Goal: Use online tool/utility: Utilize a website feature to perform a specific function

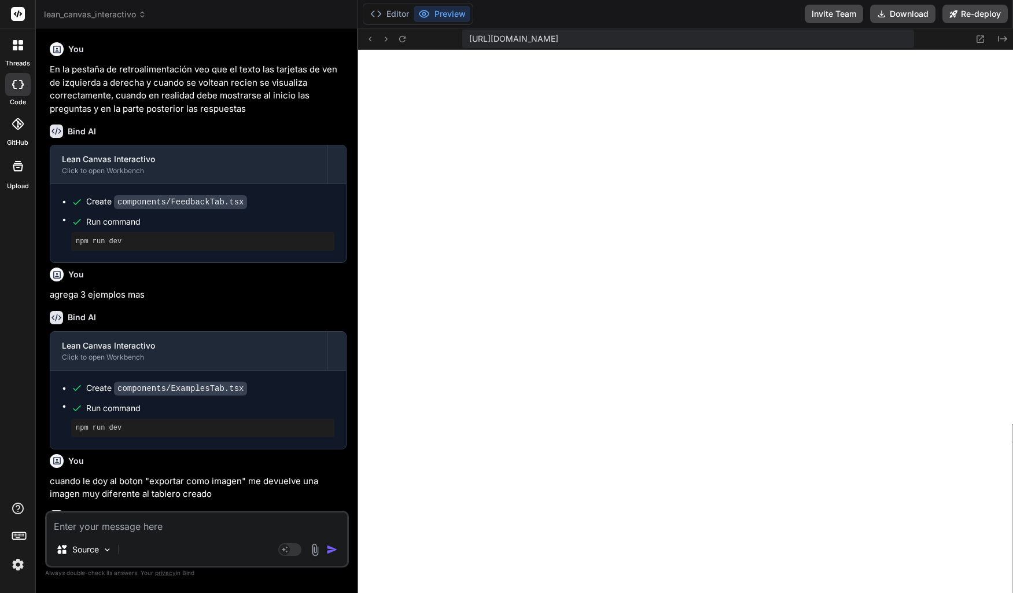
scroll to position [484, 0]
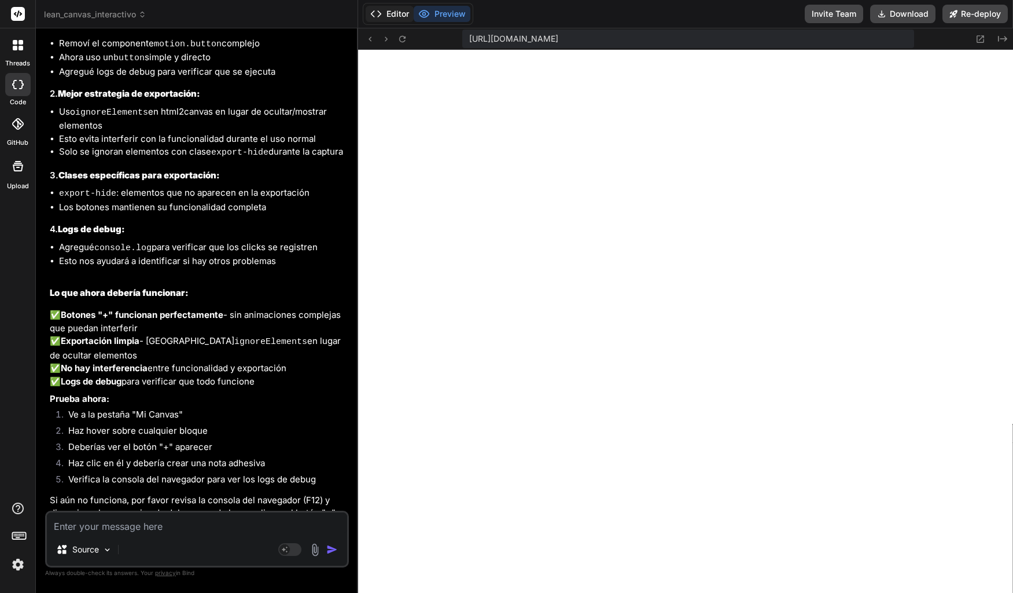
click at [384, 17] on button "Editor" at bounding box center [390, 14] width 48 height 16
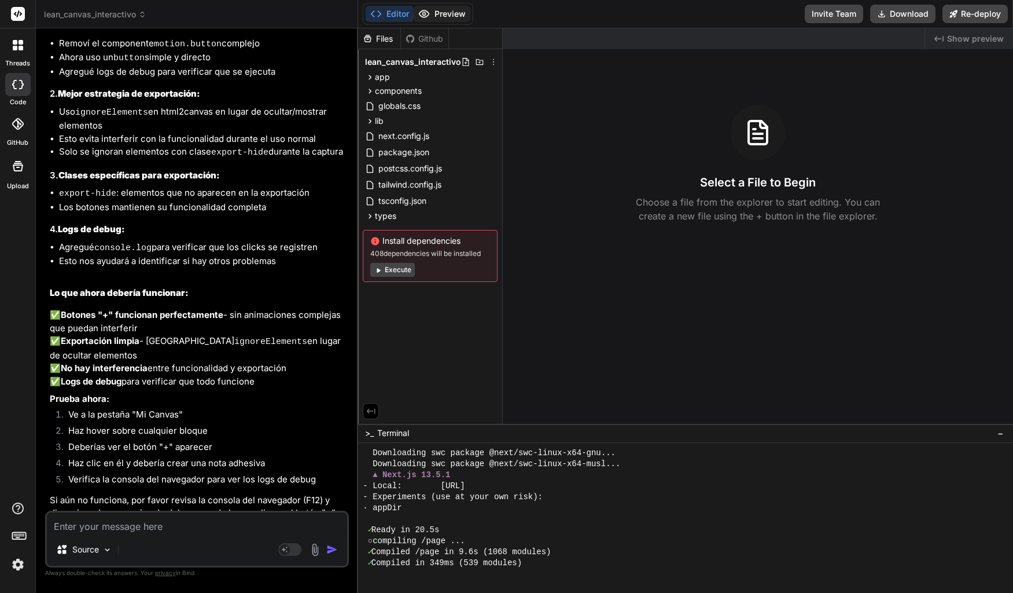
click at [449, 20] on button "Preview" at bounding box center [442, 14] width 57 height 16
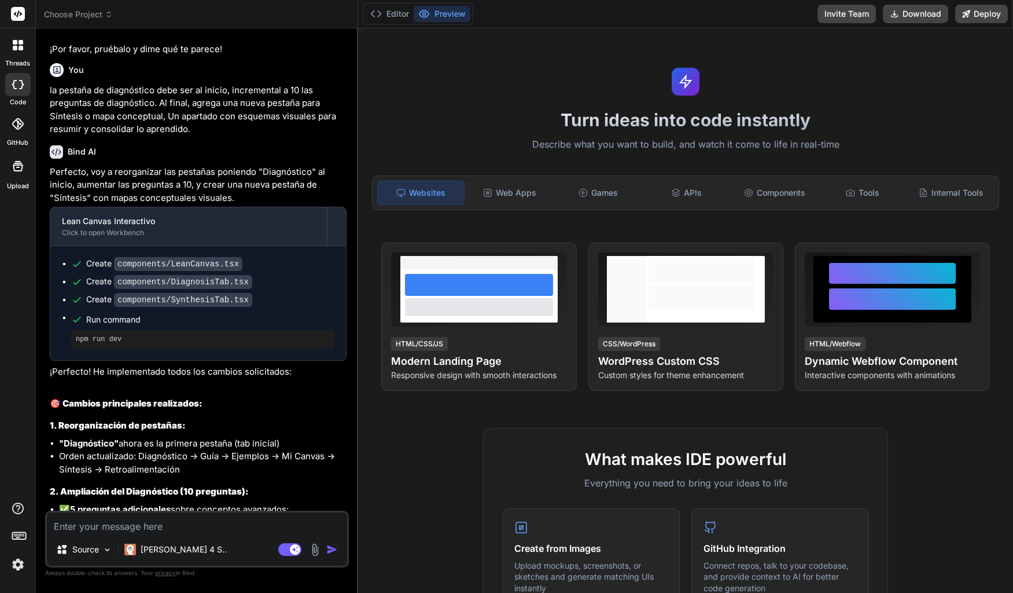
scroll to position [2741, 0]
click at [385, 17] on button "Editor" at bounding box center [390, 14] width 48 height 16
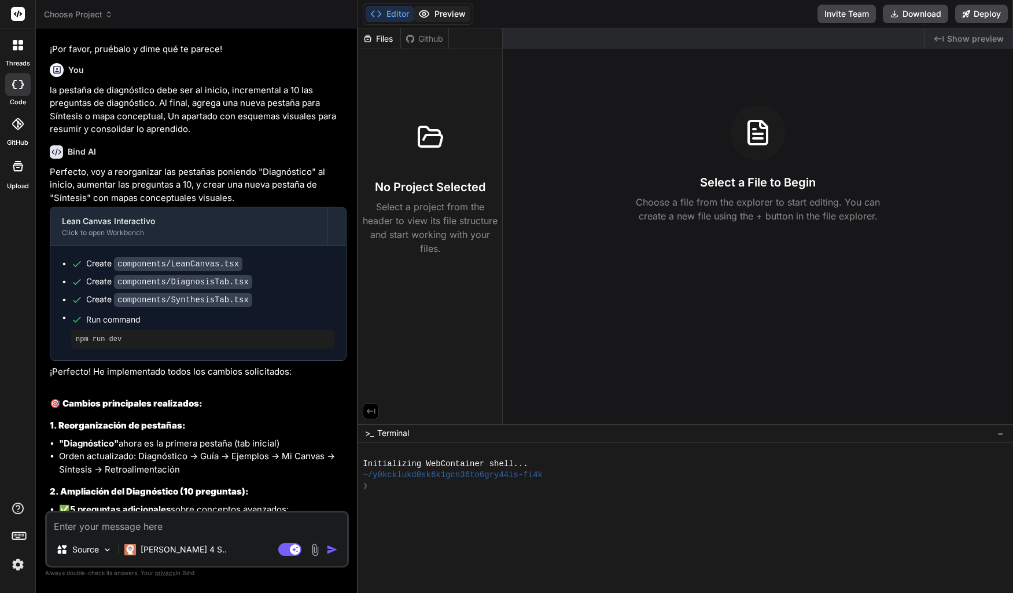
click at [435, 20] on button "Preview" at bounding box center [442, 14] width 57 height 16
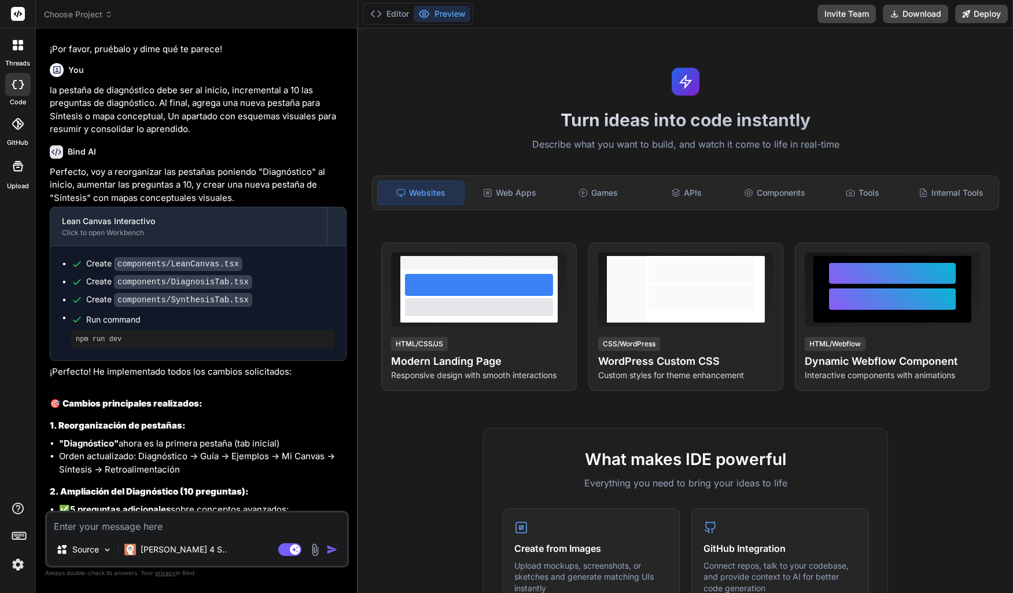
click at [16, 57] on div "threads" at bounding box center [17, 48] width 35 height 40
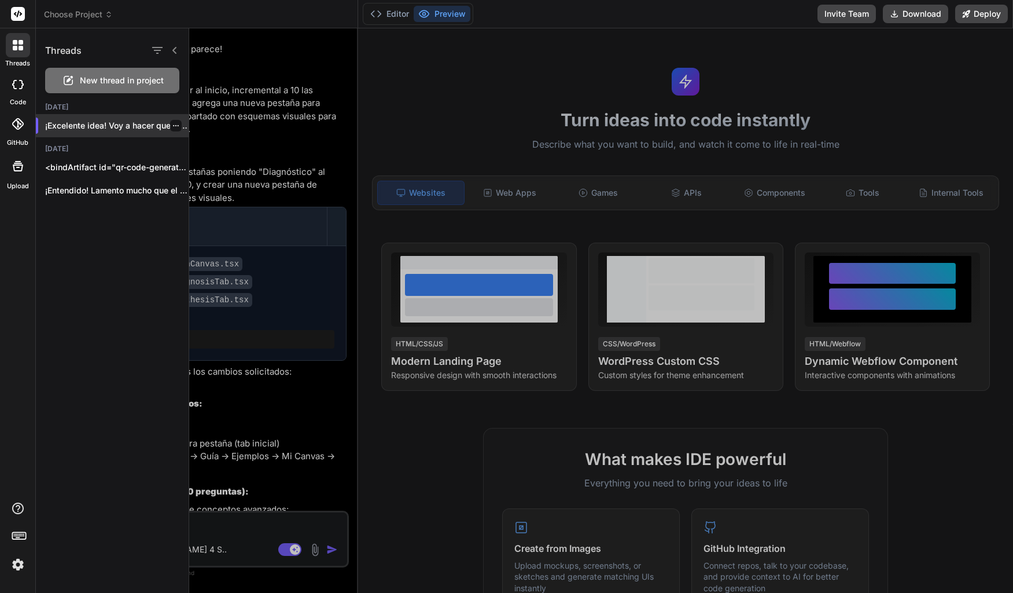
click at [81, 124] on p "¡Excelente idea! Voy a hacer que los..." at bounding box center [117, 126] width 144 height 12
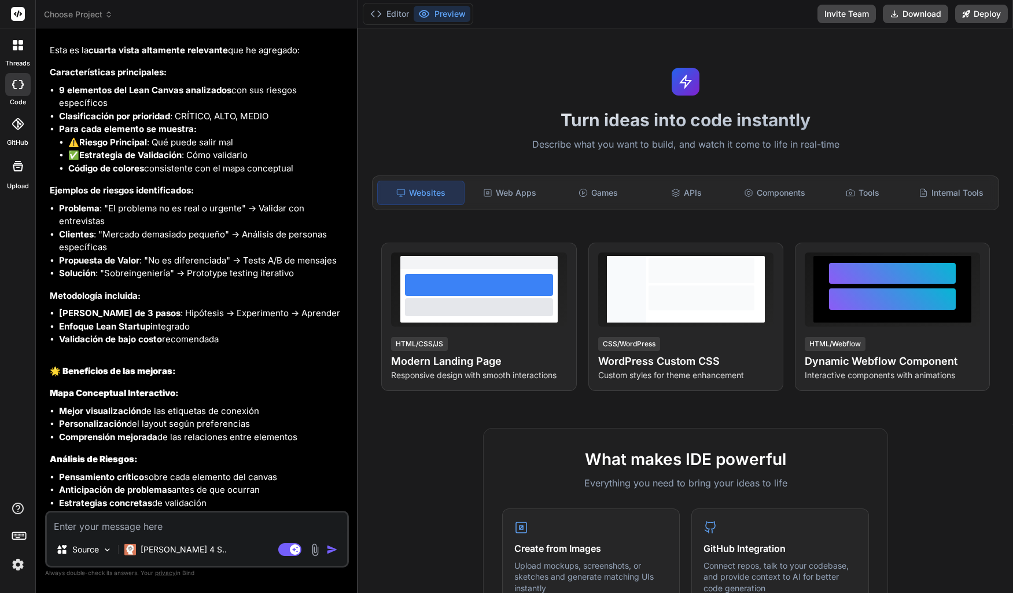
scroll to position [4398, 0]
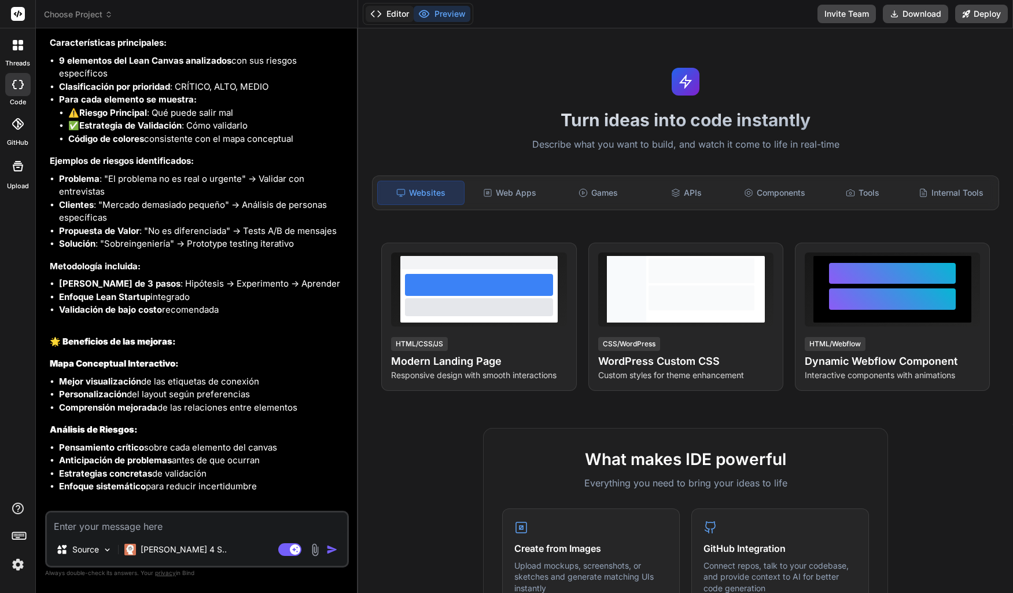
click at [398, 14] on button "Editor" at bounding box center [390, 14] width 48 height 16
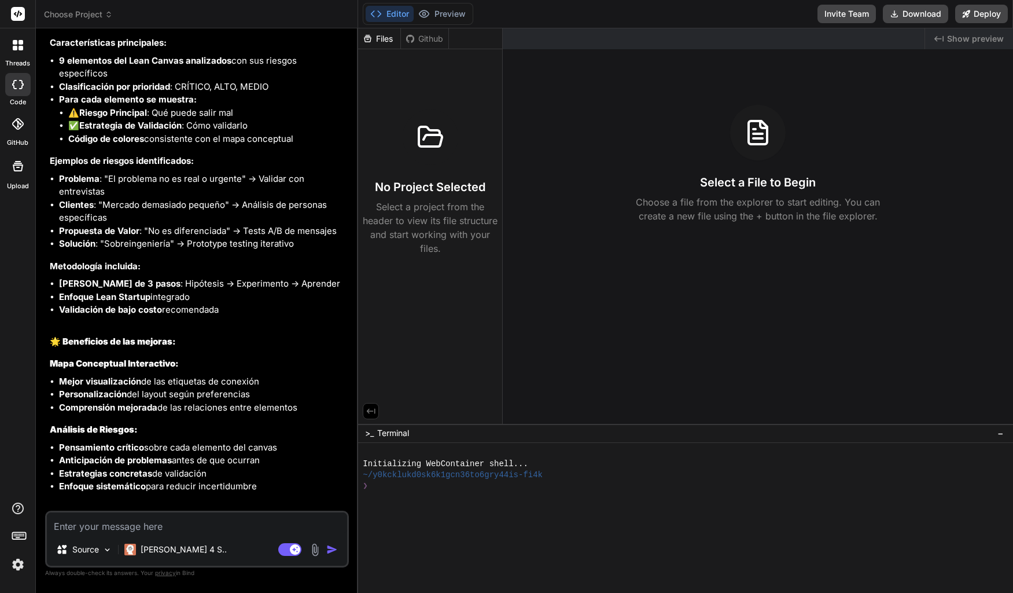
click at [422, 38] on div "Github" at bounding box center [424, 39] width 47 height 12
click at [385, 39] on div "Files" at bounding box center [379, 39] width 42 height 12
type textarea "x"
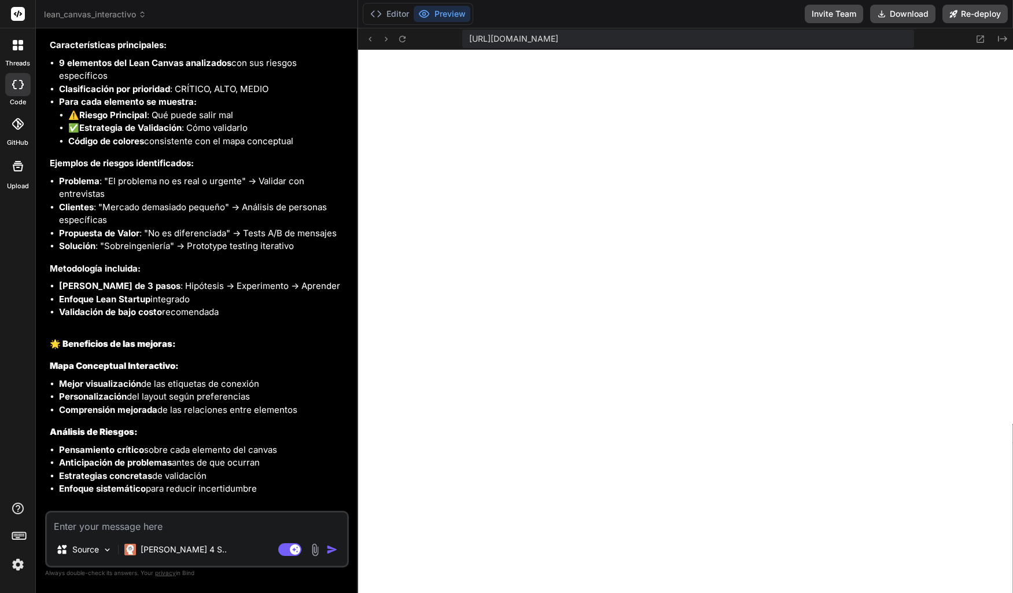
scroll to position [4398, 0]
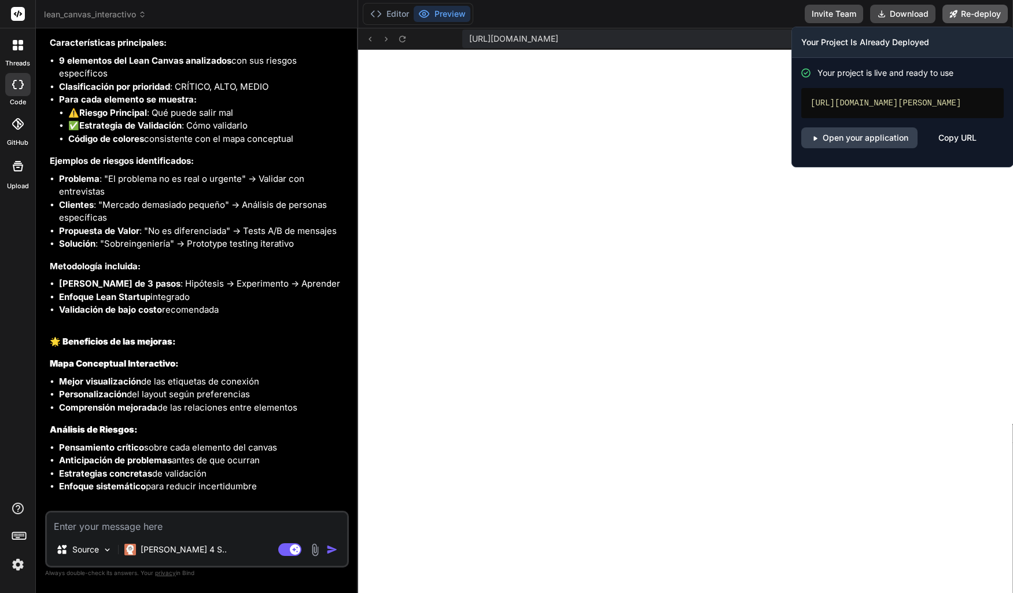
click at [966, 16] on button "Re-deploy" at bounding box center [975, 14] width 65 height 19
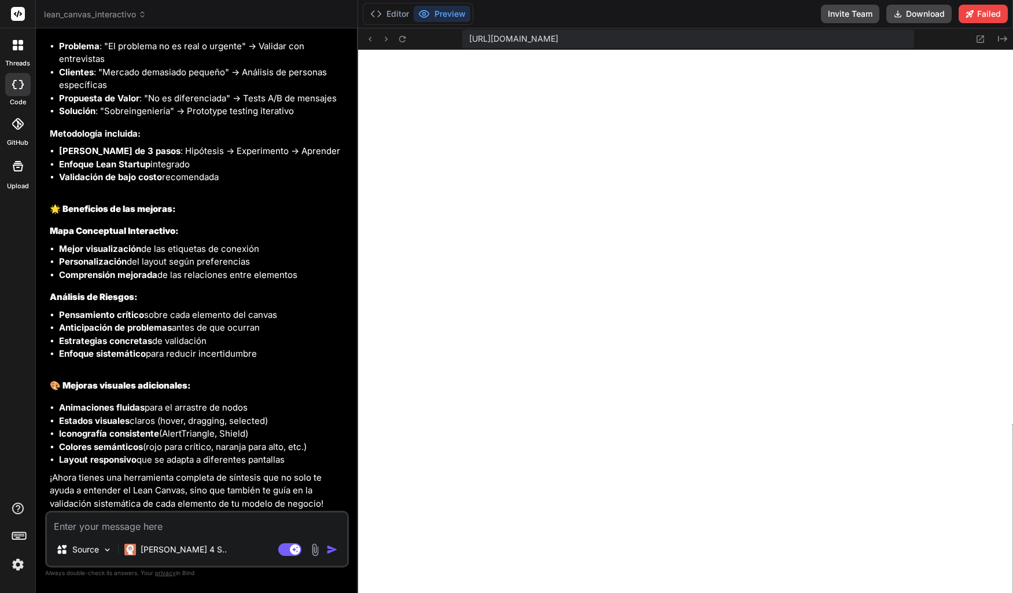
scroll to position [4531, 0]
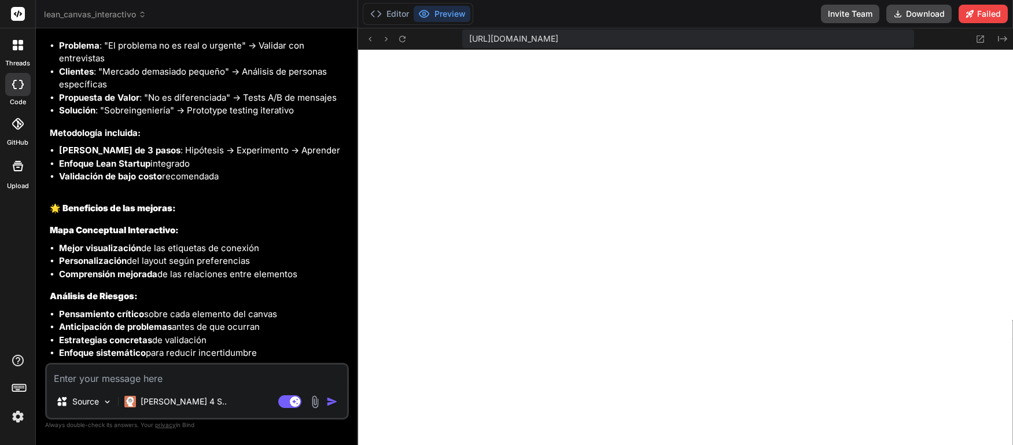
type textarea "x"
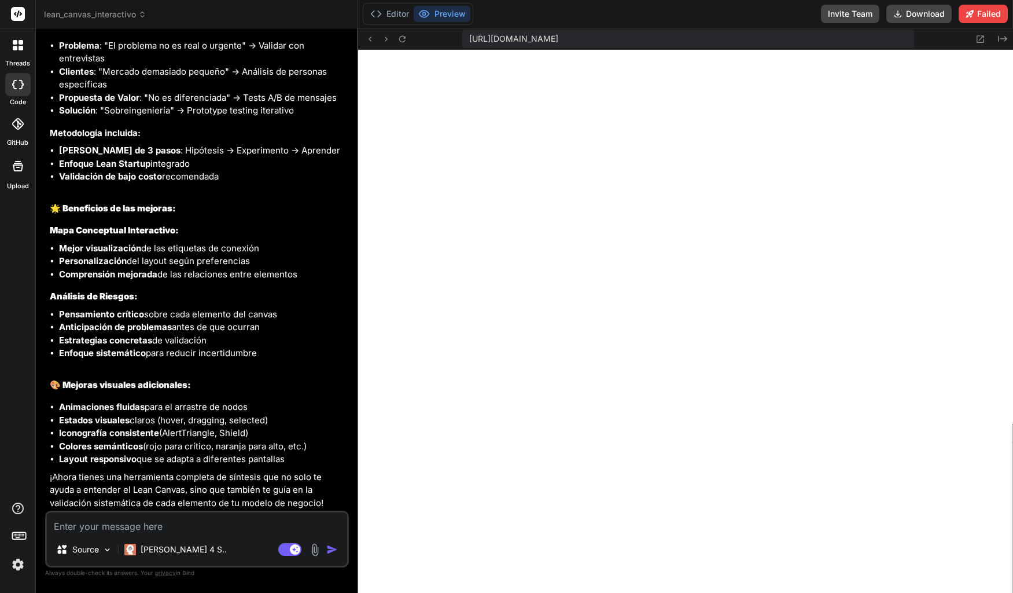
scroll to position [484, 0]
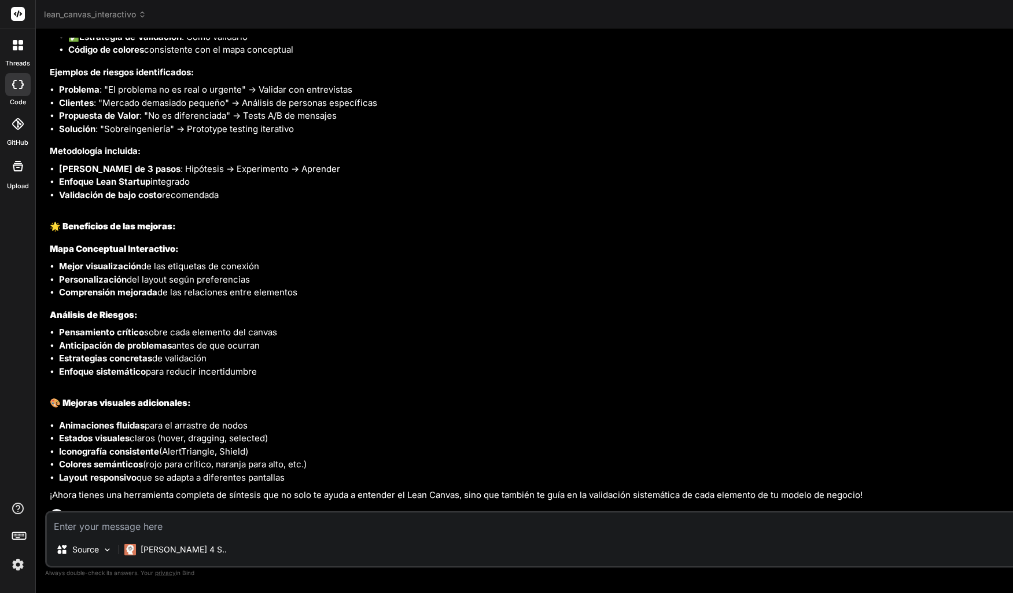
scroll to position [3141, 0]
drag, startPoint x: 787, startPoint y: 73, endPoint x: 503, endPoint y: 94, distance: 284.9
click at [503, 94] on div "Bind AI Web Search Created with Pixso. Code Generator You eliminaras el botón "…" at bounding box center [594, 310] width 1116 height 564
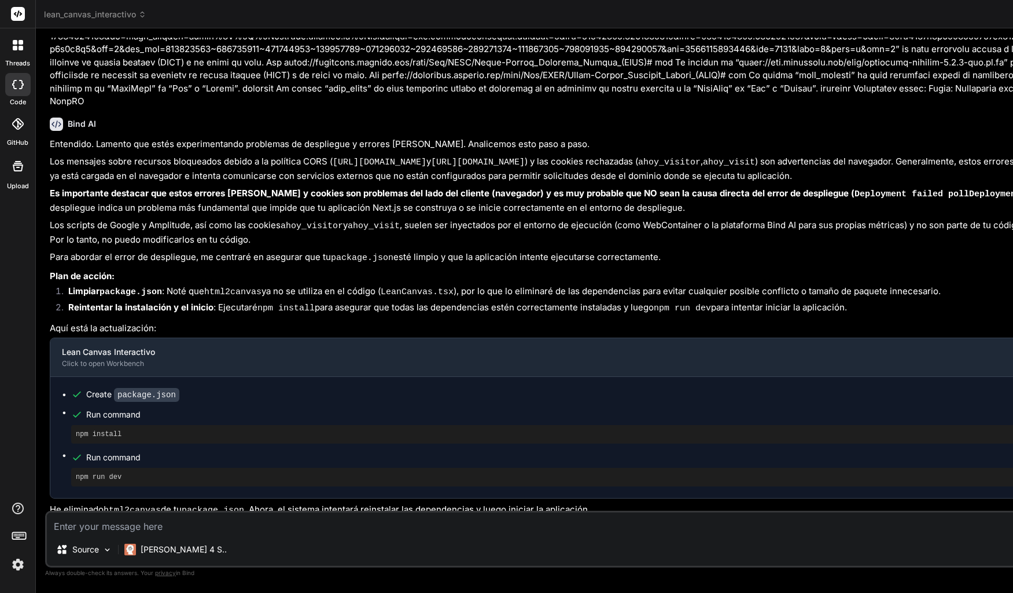
scroll to position [3656, 0]
click at [20, 55] on div at bounding box center [18, 45] width 24 height 24
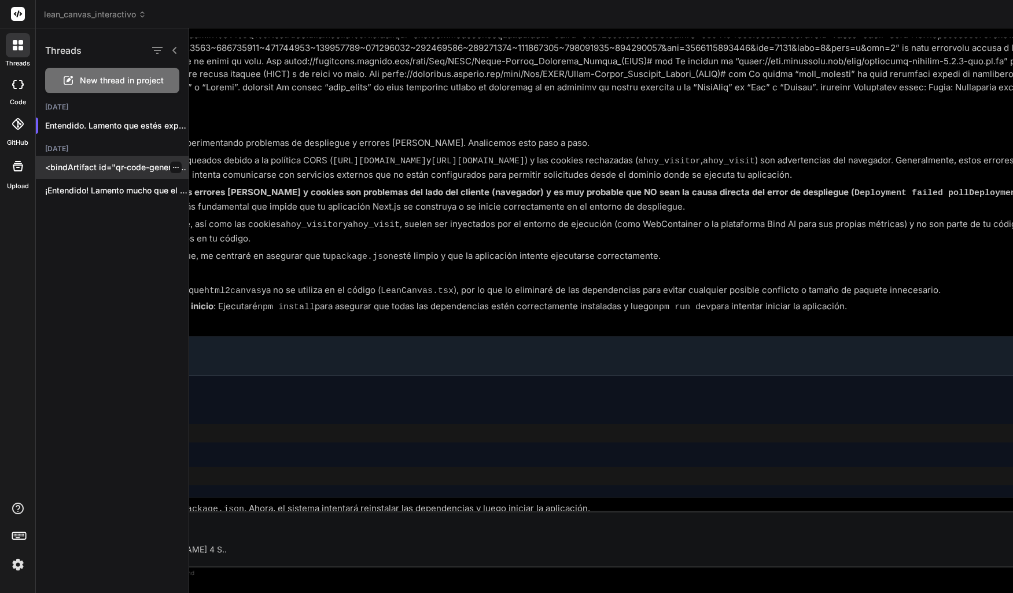
click at [79, 162] on p "<bindArtifact id="qr-code-generator" title="QR Code Generator"> <bindAction typ…" at bounding box center [117, 167] width 144 height 12
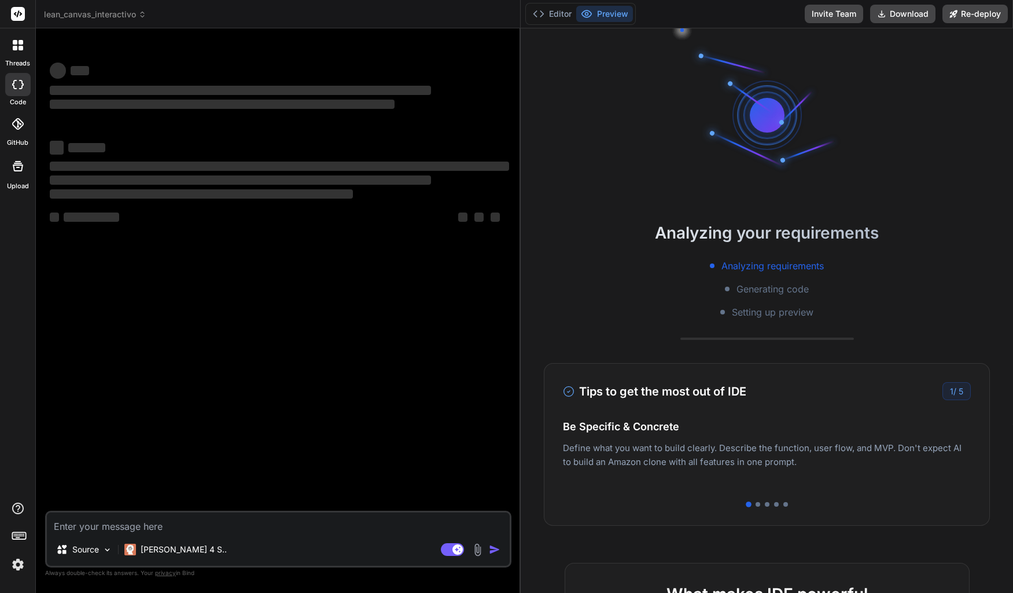
click at [12, 49] on div at bounding box center [18, 45] width 24 height 24
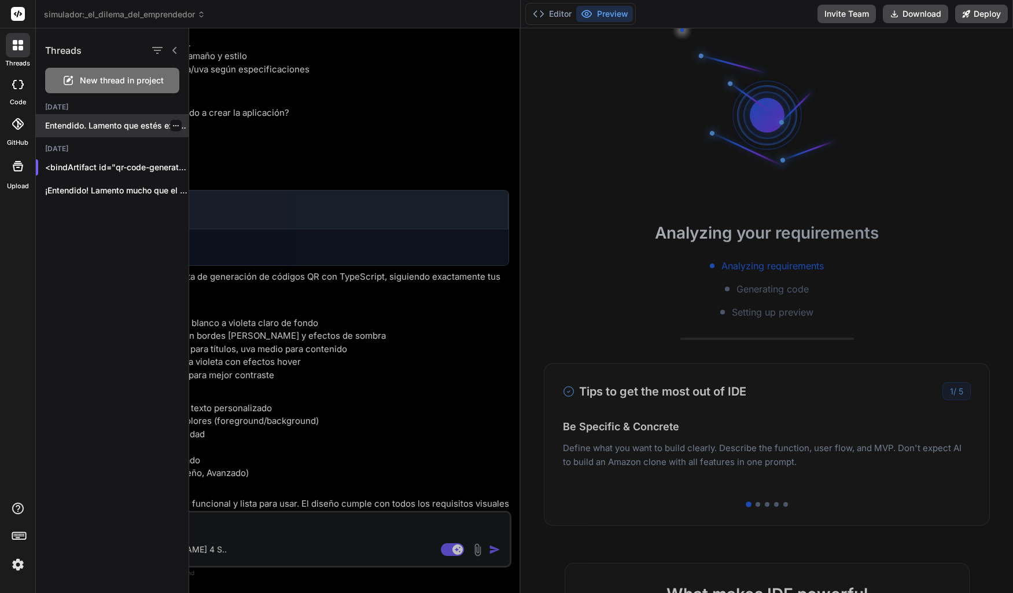
scroll to position [259, 0]
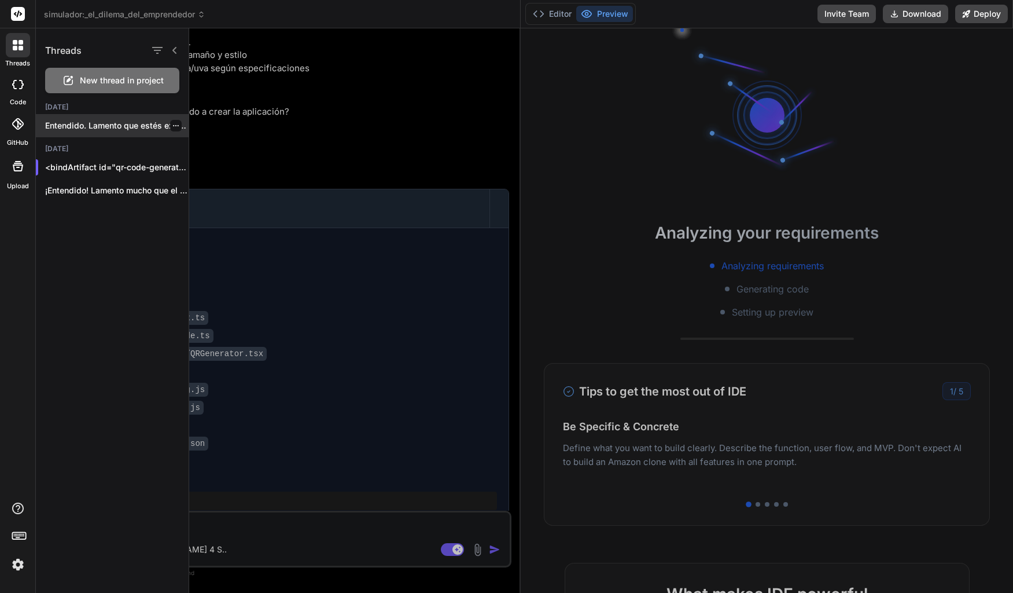
click at [120, 125] on p "Entendido. Lamento que estés experimentando problemas de..." at bounding box center [117, 126] width 144 height 12
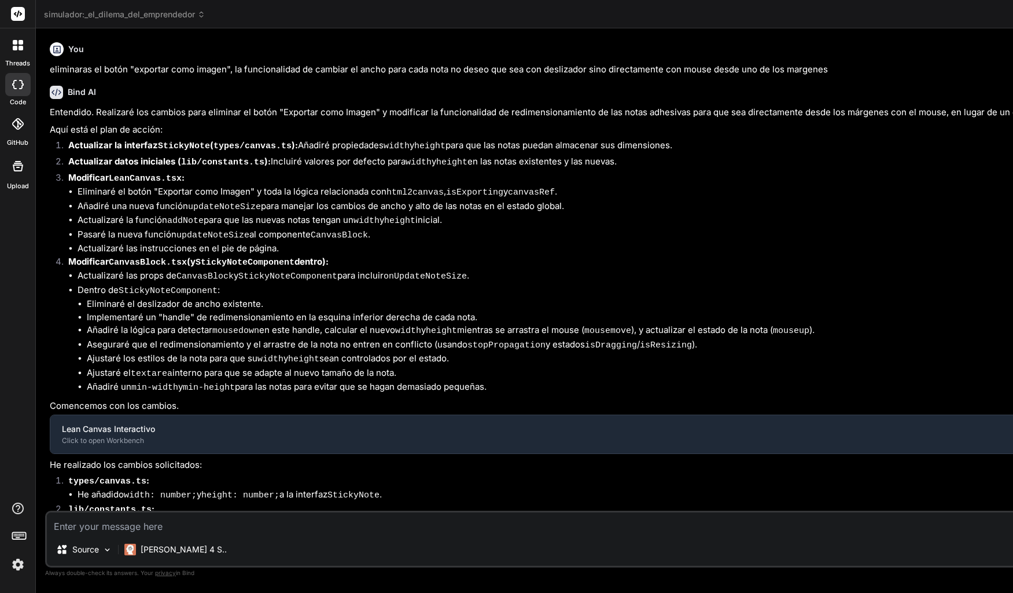
type textarea "x"
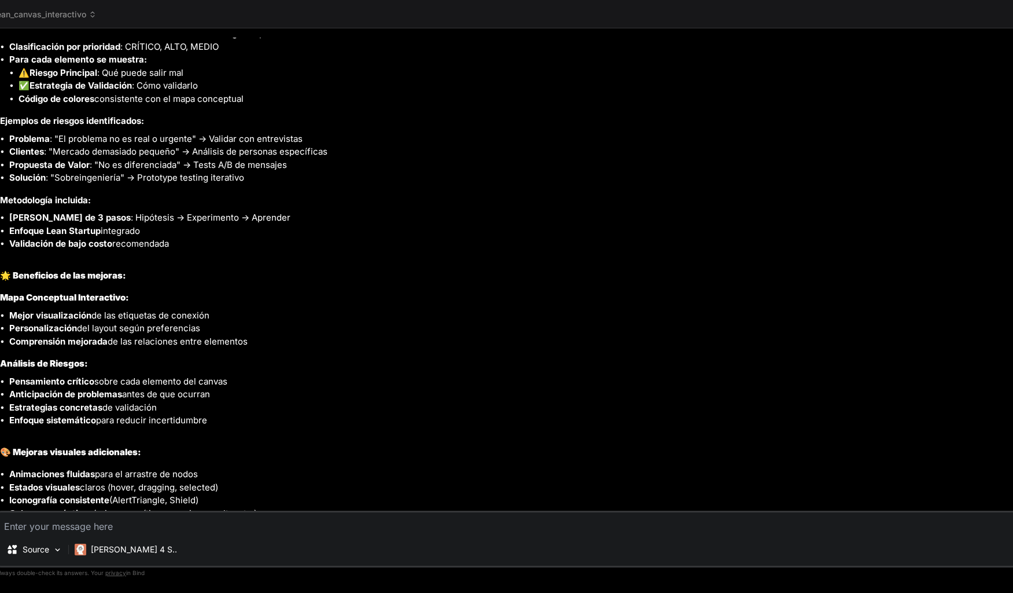
scroll to position [3094, 0]
click at [102, 193] on h4 "Metodología incluida:" at bounding box center [545, 199] width 1091 height 13
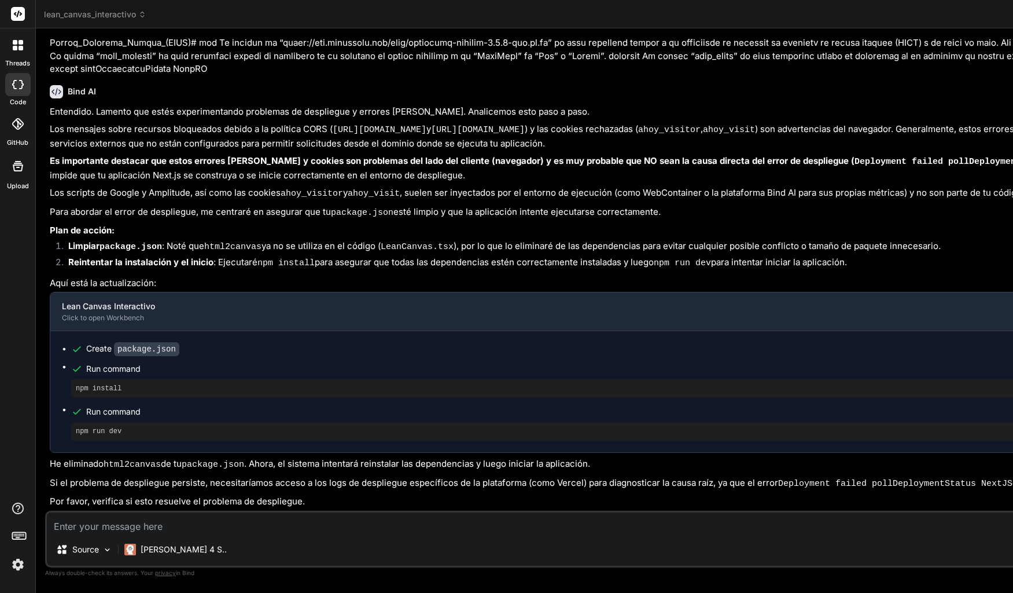
scroll to position [3616, 0]
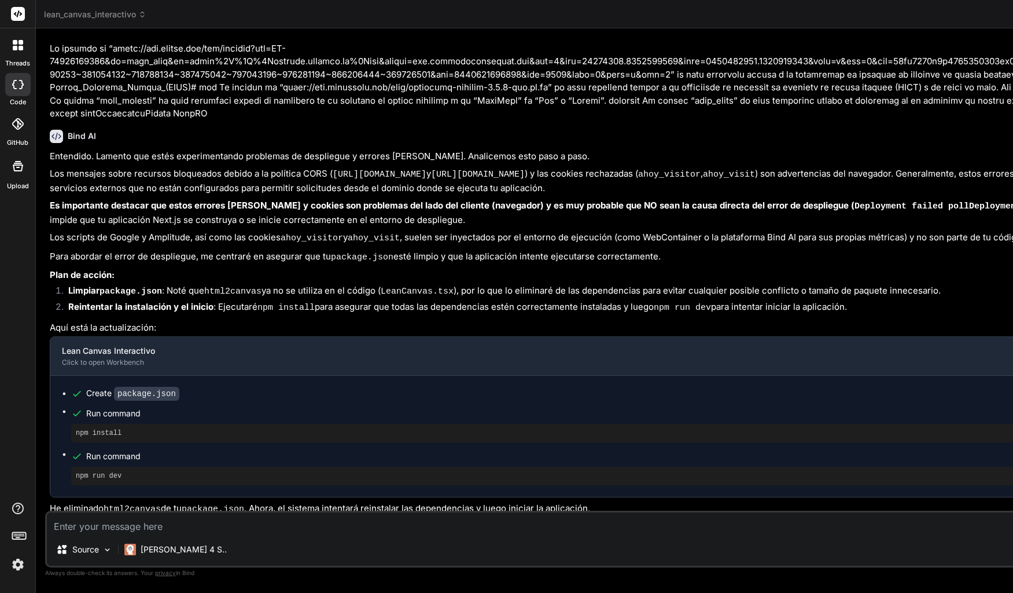
type textarea "x"
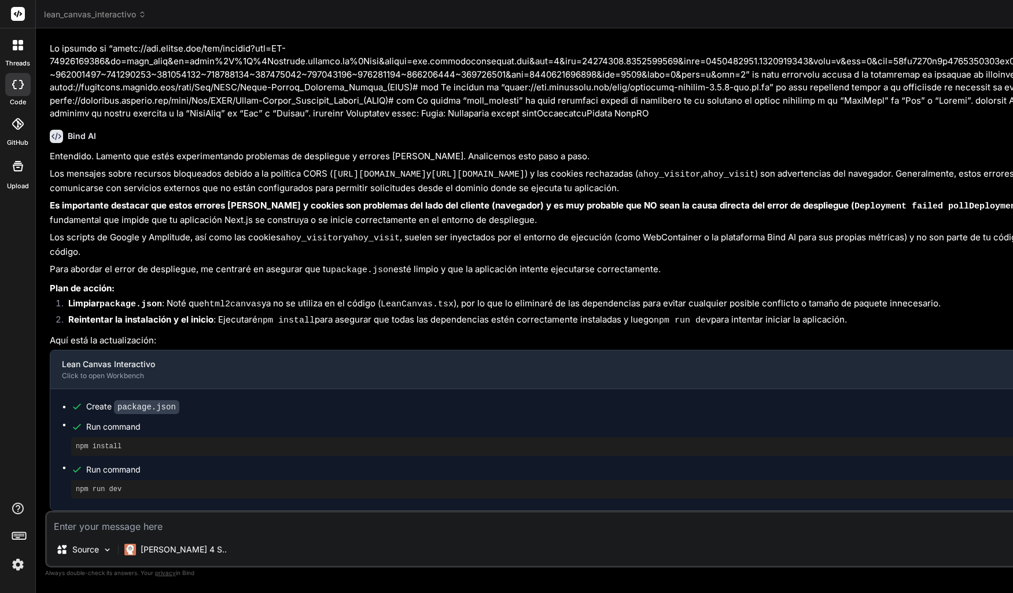
drag, startPoint x: 787, startPoint y: 161, endPoint x: 574, endPoint y: 152, distance: 213.2
click at [574, 152] on div "Bind AI Web Search Created with Pixso. Code Generator You eliminaras el botón "…" at bounding box center [678, 310] width 1285 height 564
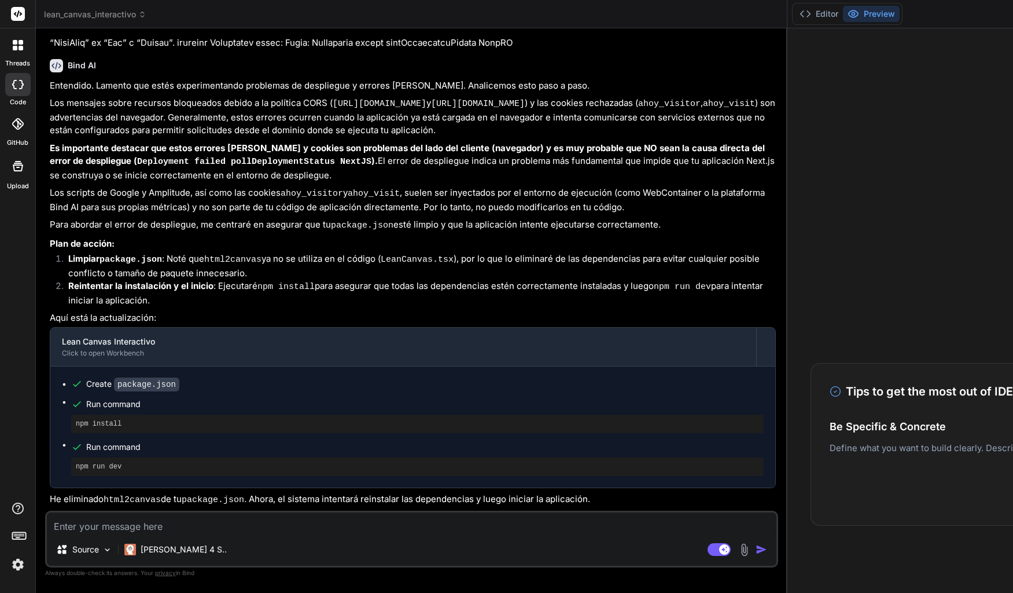
scroll to position [3616, 0]
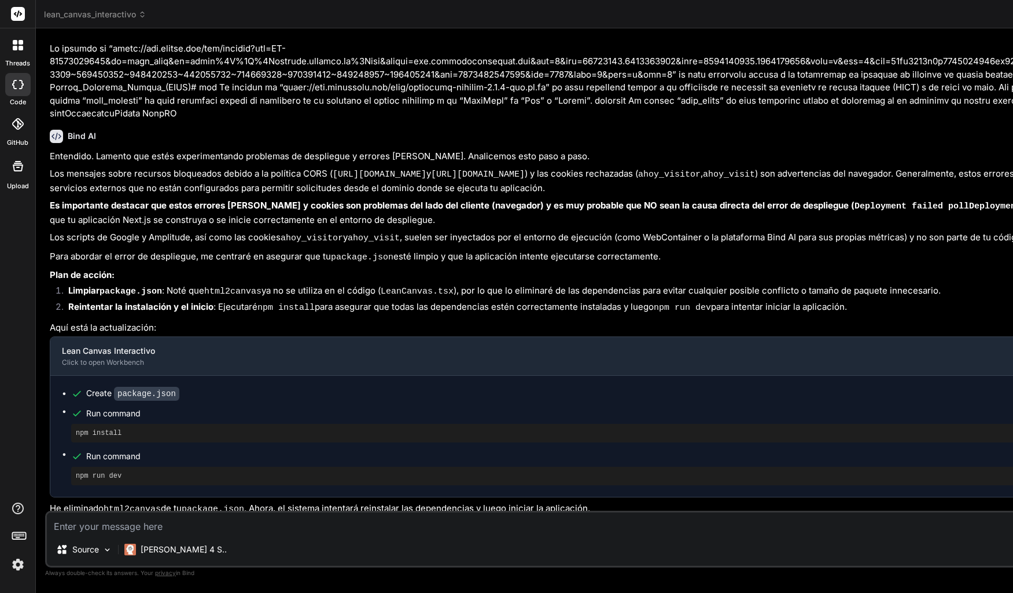
type textarea "x"
drag, startPoint x: 786, startPoint y: 269, endPoint x: 605, endPoint y: 269, distance: 181.1
click at [605, 269] on div "Bind AI Web Search Created with Pixso. Code Generator You eliminaras el botón "…" at bounding box center [716, 310] width 1361 height 564
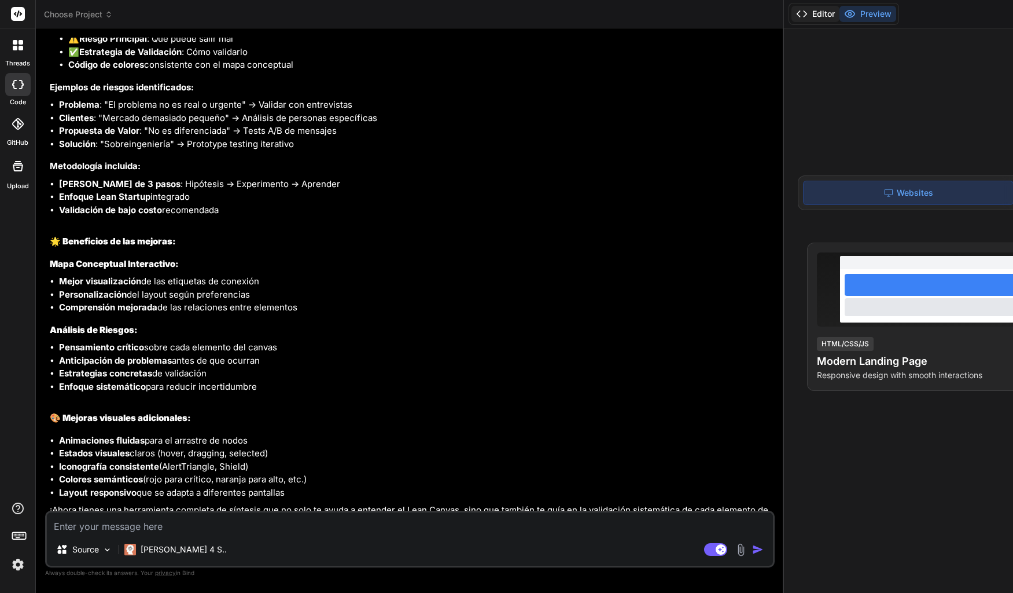
scroll to position [3246, 0]
click at [805, 17] on icon at bounding box center [802, 14] width 12 height 12
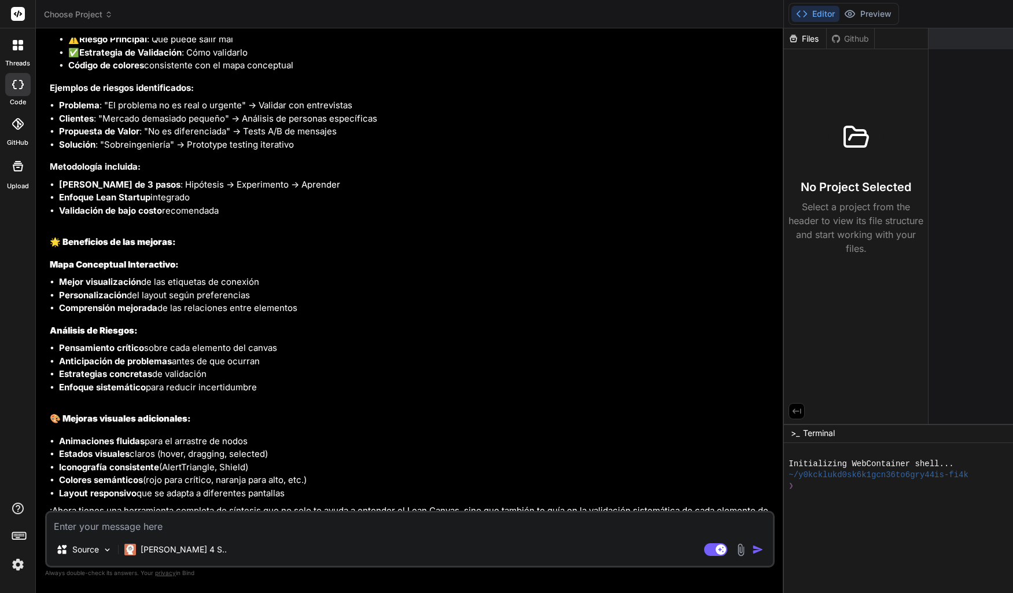
click at [805, 17] on icon at bounding box center [802, 14] width 12 height 12
click at [850, 13] on icon at bounding box center [850, 14] width 12 height 12
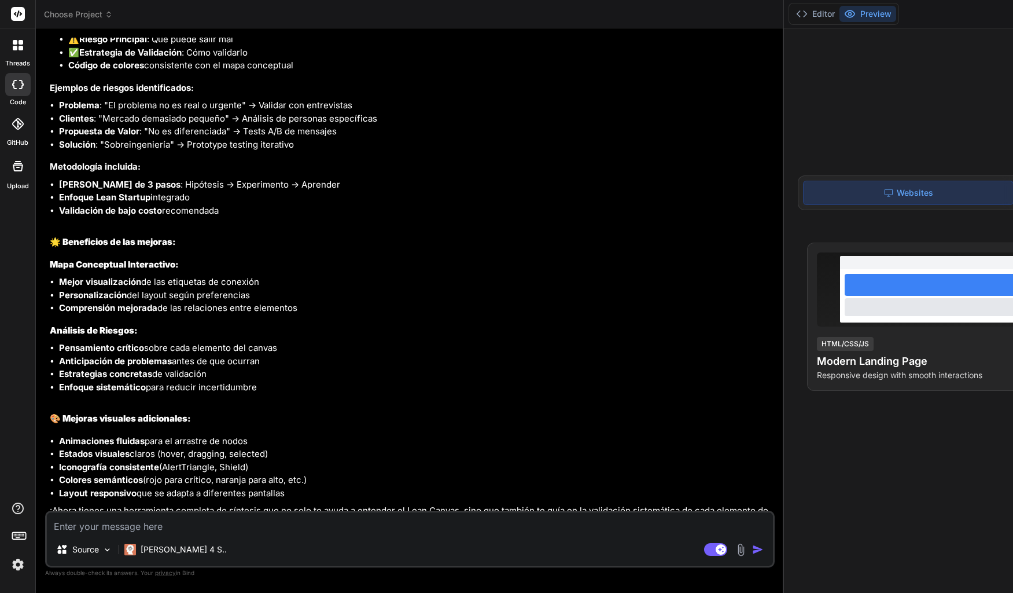
click at [784, 64] on div "Bind AI Web Search Created with Pixso. Code Generator You eliminaras el botón "…" at bounding box center [410, 310] width 748 height 564
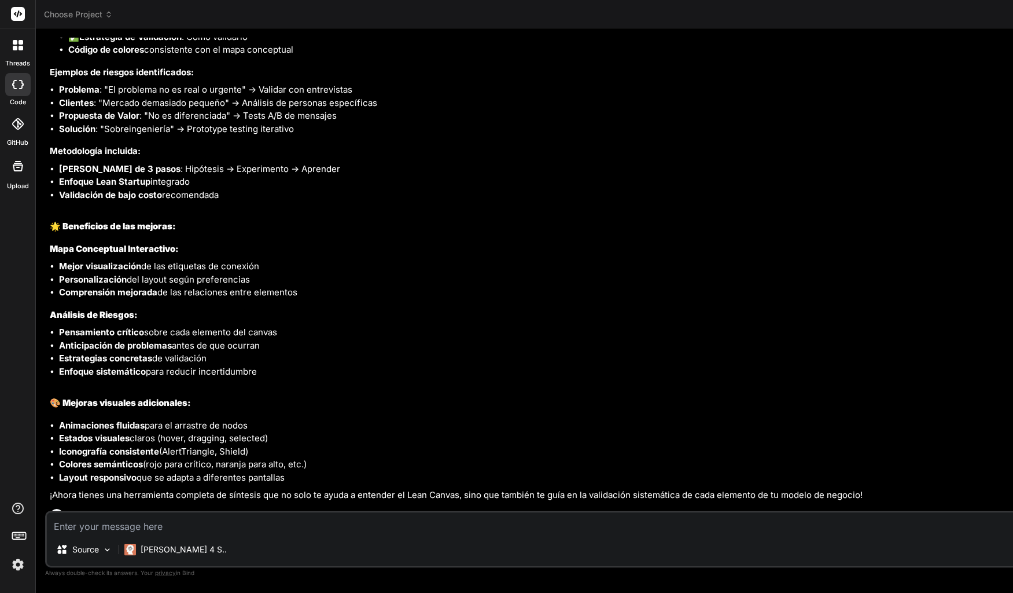
scroll to position [3141, 0]
drag, startPoint x: 786, startPoint y: 64, endPoint x: 516, endPoint y: 86, distance: 271.2
click at [516, 87] on div "Bind AI Web Search Created with Pixso. Code Generator You eliminaras el botón "…" at bounding box center [613, 310] width 1155 height 564
click at [112, 20] on header "Choose Project Created with Pixso." at bounding box center [613, 14] width 1155 height 28
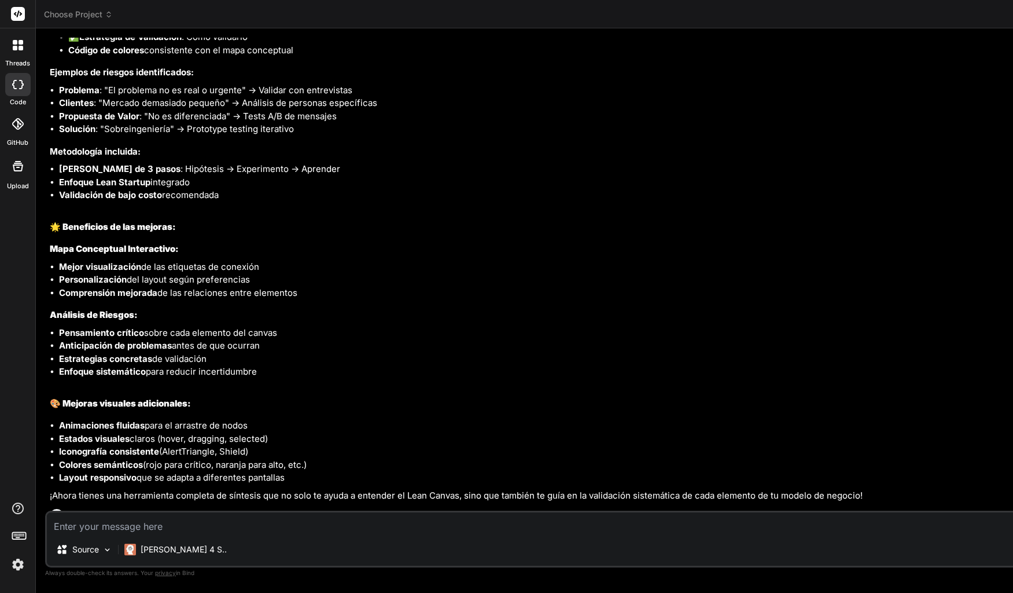
click at [105, 17] on span "Choose Project" at bounding box center [78, 15] width 69 height 12
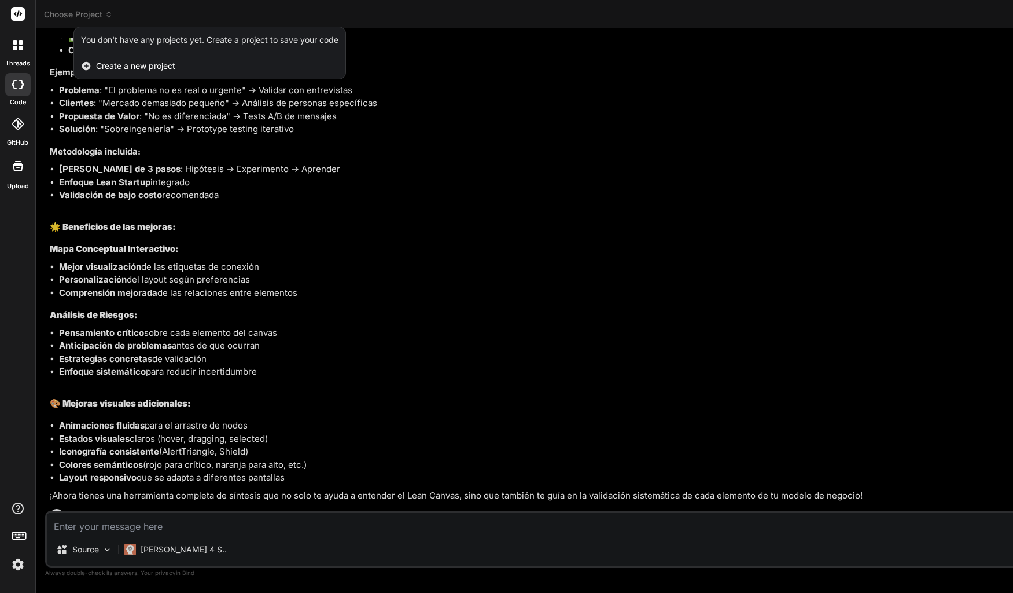
click at [613, 98] on div at bounding box center [506, 296] width 1013 height 593
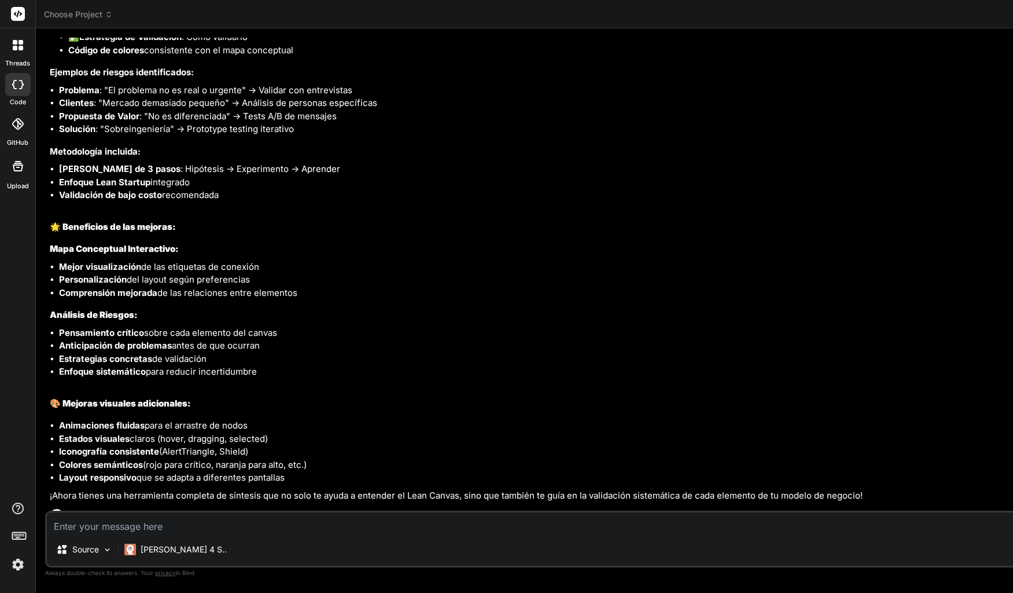
scroll to position [3141, 0]
type textarea "x"
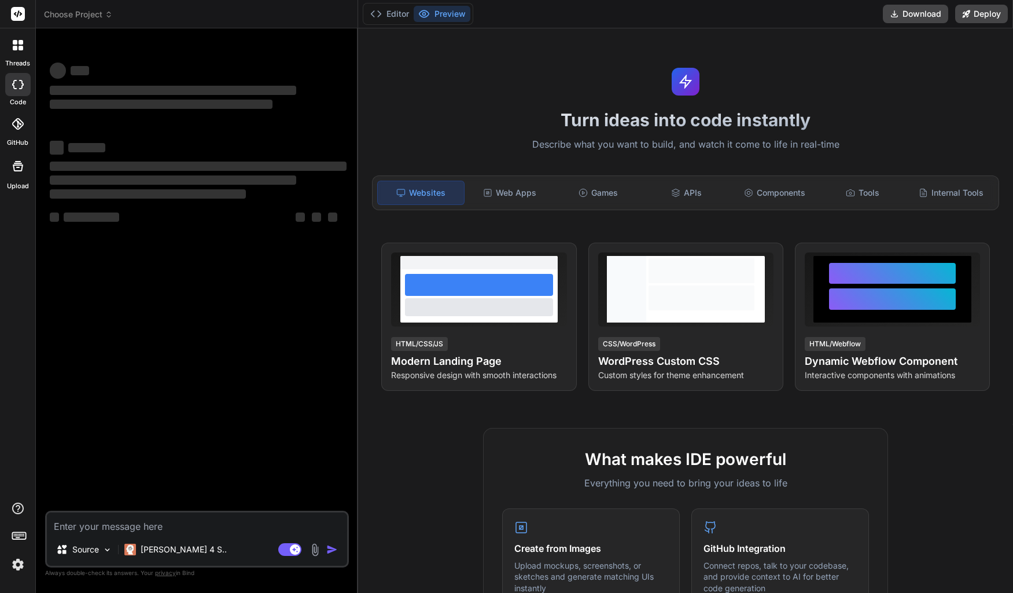
click at [936, 69] on div "Turn ideas into code instantly Describe what you want to build, and watch it co…" at bounding box center [685, 310] width 655 height 564
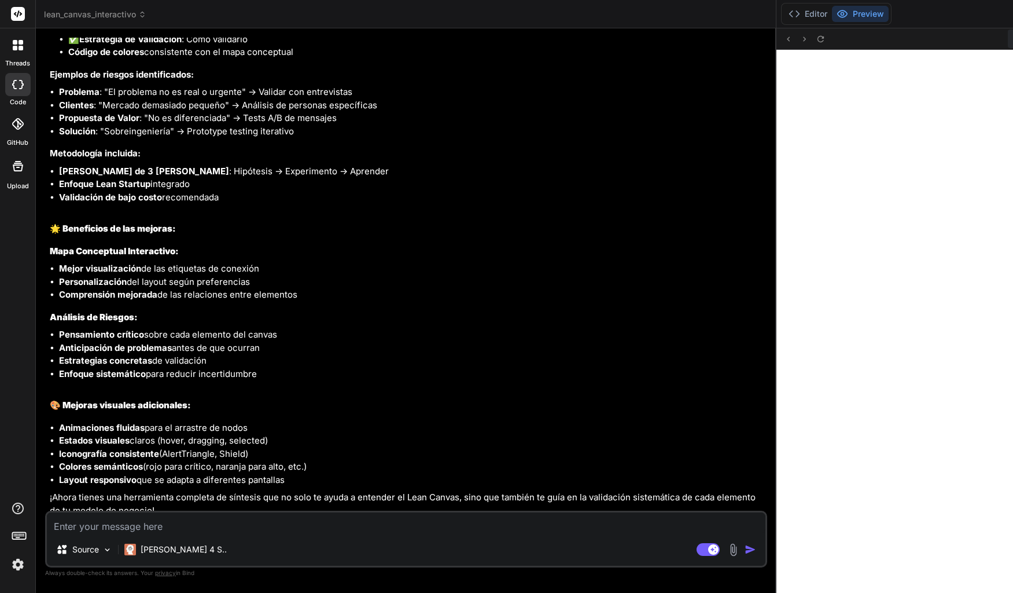
scroll to position [385, 0]
click at [824, 18] on button "Editor" at bounding box center [808, 14] width 48 height 16
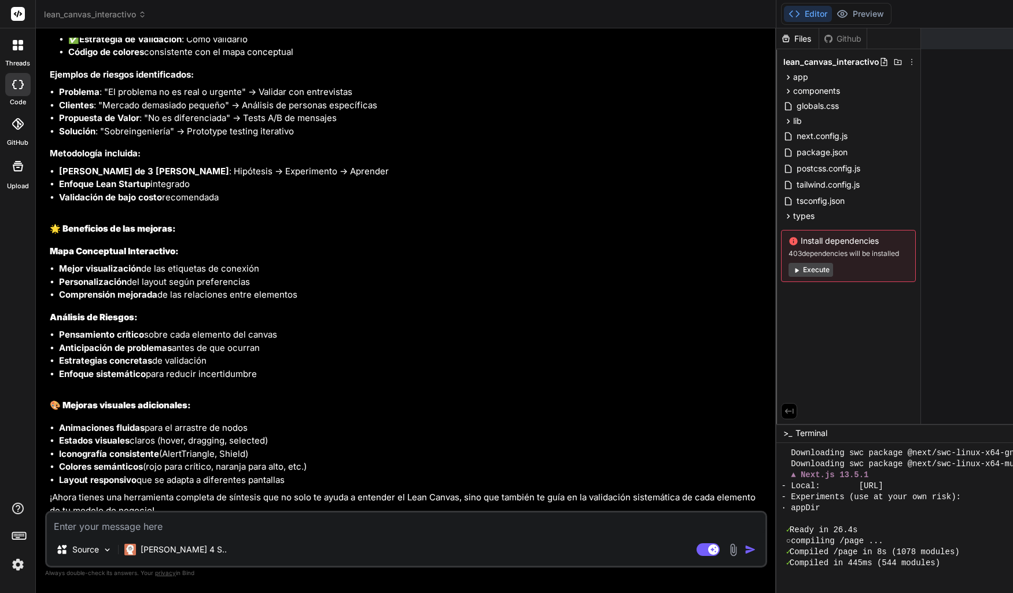
click at [824, 18] on button "Editor" at bounding box center [808, 14] width 48 height 16
click at [681, 165] on li "Marco de 3 pasos : Hipótesis → Experimento → Aprender" at bounding box center [412, 171] width 706 height 13
click at [819, 17] on button "Editor" at bounding box center [808, 14] width 48 height 16
click at [863, 14] on button "Preview" at bounding box center [860, 14] width 57 height 16
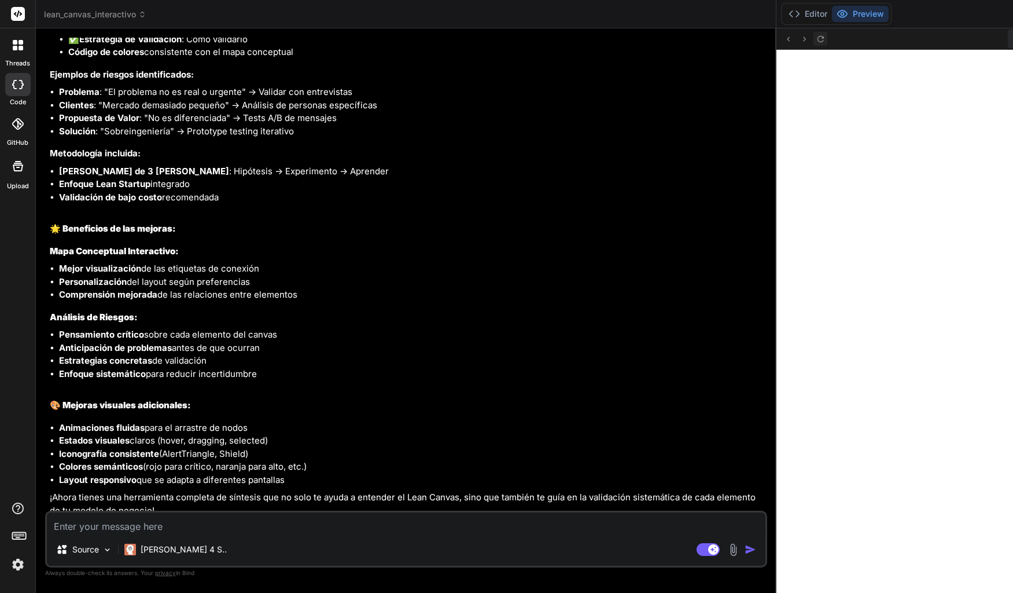
click at [826, 41] on icon at bounding box center [821, 39] width 10 height 10
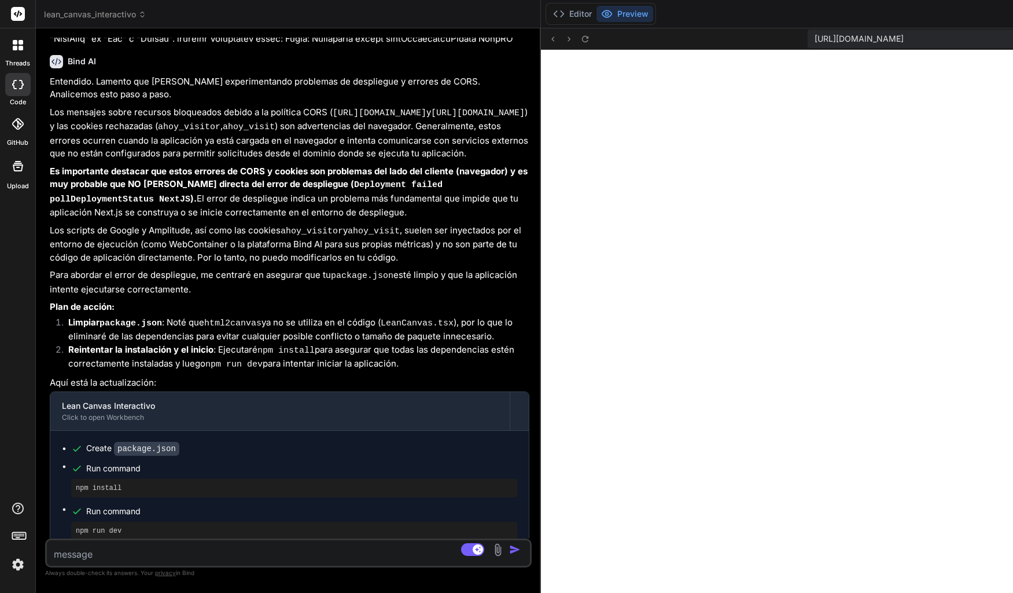
scroll to position [4277, 0]
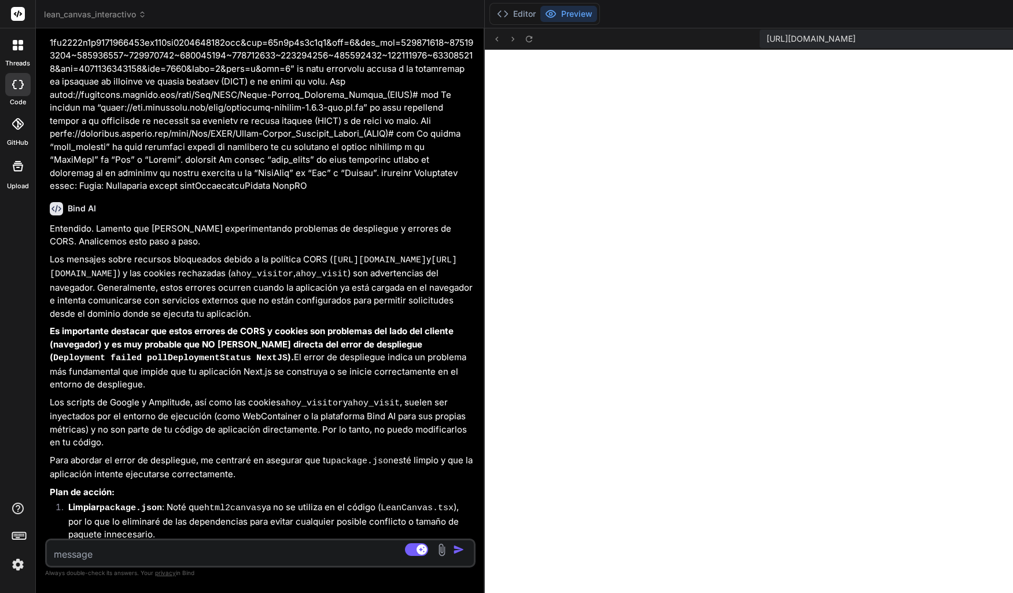
drag, startPoint x: 786, startPoint y: 336, endPoint x: 33, endPoint y: 254, distance: 757.9
click at [33, 254] on div "threads code GitHub Upload lean_canvas_interactivo Created with Pixso. Bind AI …" at bounding box center [506, 296] width 1013 height 593
drag, startPoint x: 490, startPoint y: 309, endPoint x: -93, endPoint y: 227, distance: 589.1
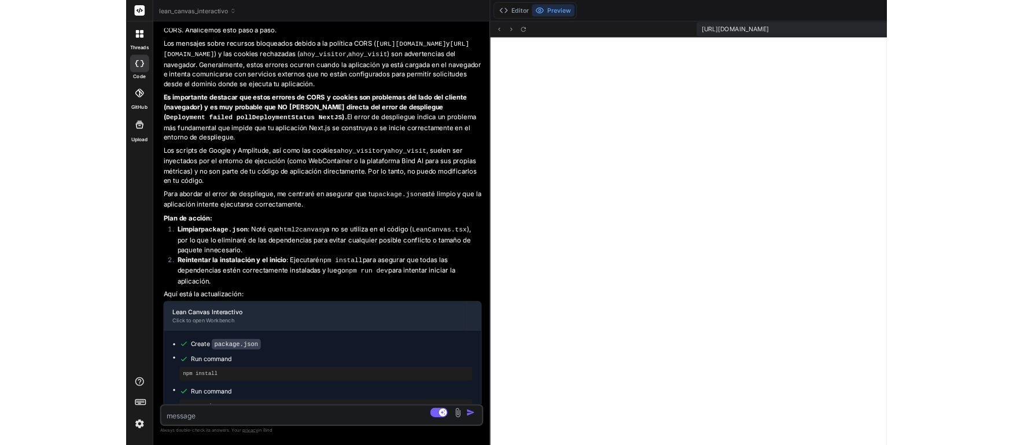
scroll to position [4480, 0]
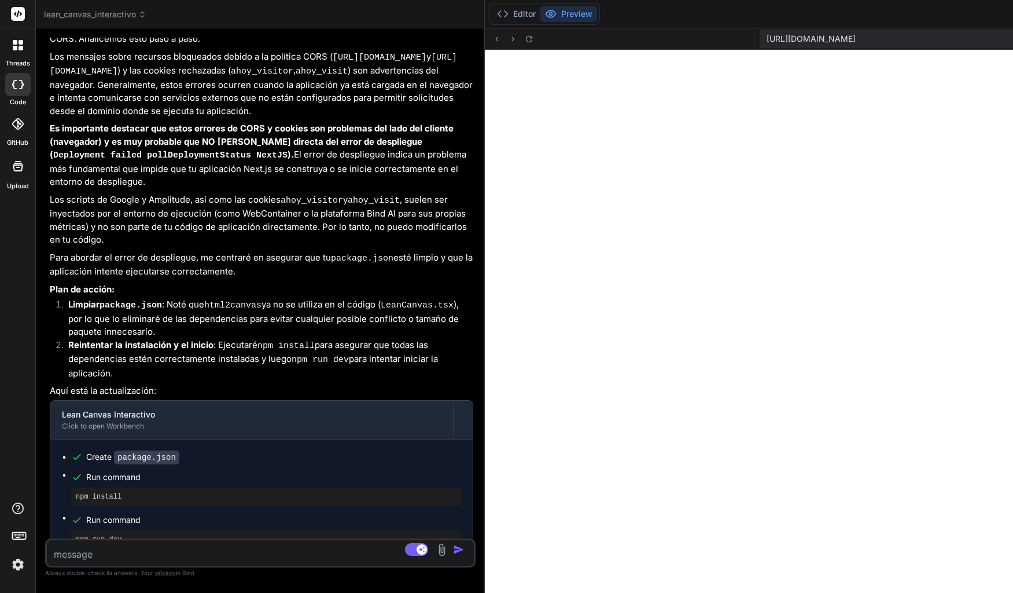
type textarea "x"
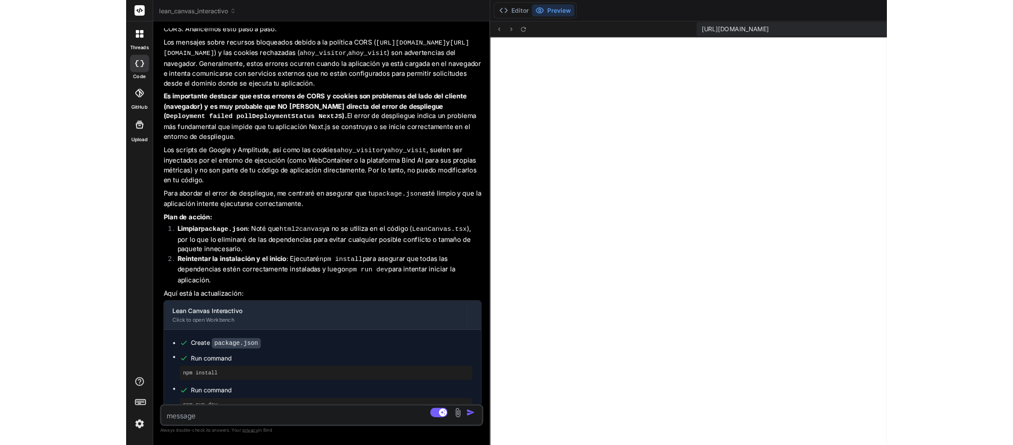
scroll to position [374, 0]
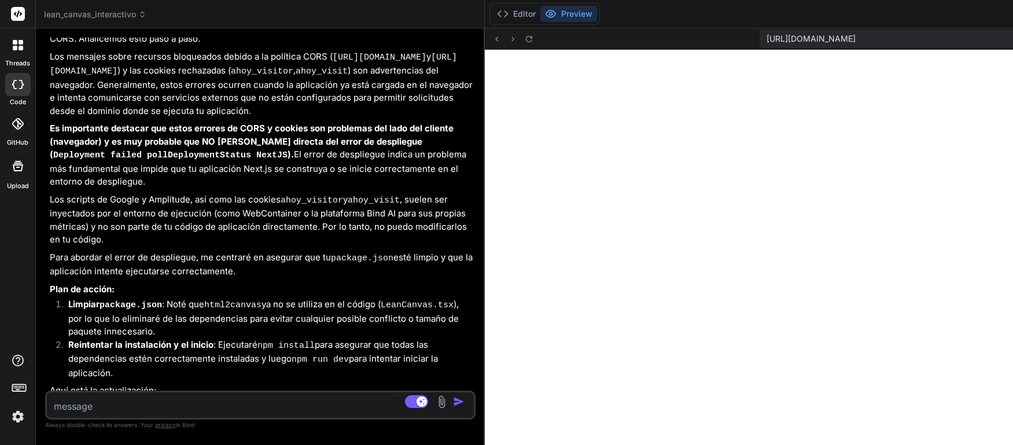
click at [90, 409] on textarea at bounding box center [225, 402] width 356 height 21
paste textarea "Lo ipsumdo si “ametc://adi.elitse.doe/tem/incidid?utl=ET-16847088936&do=magn_al…"
type textarea "Lo ipsumdo si “ametc://adi.elitse.doe/tem/incidid?utl=ET-16847088936&do=magn_al…"
type textarea "x"
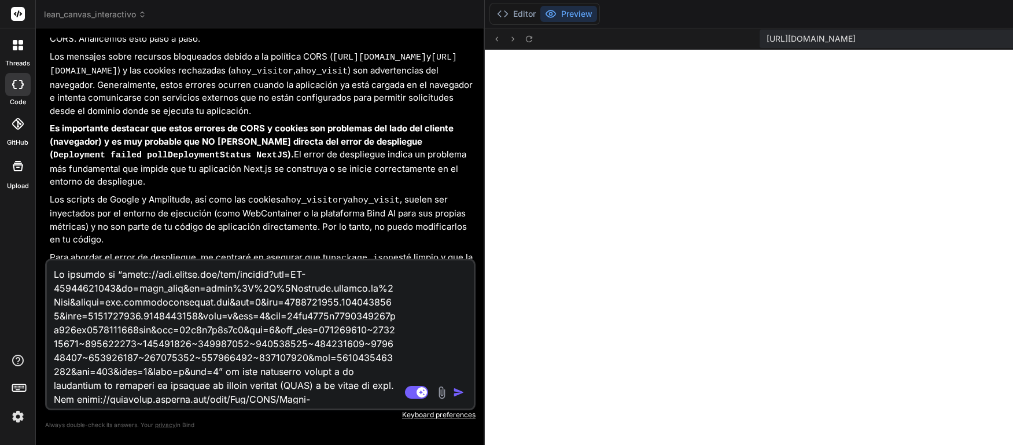
scroll to position [126, 0]
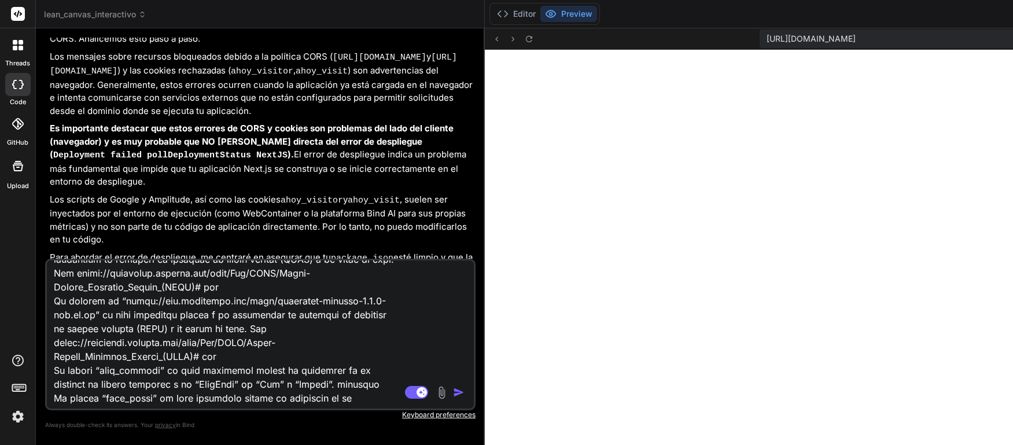
type textarea "Lo ipsumdo si “ametc://adi.elitse.doe/tem/incidid?utl=ET-16847088936&do=magn_al…"
click at [461, 397] on img "button" at bounding box center [459, 393] width 12 height 12
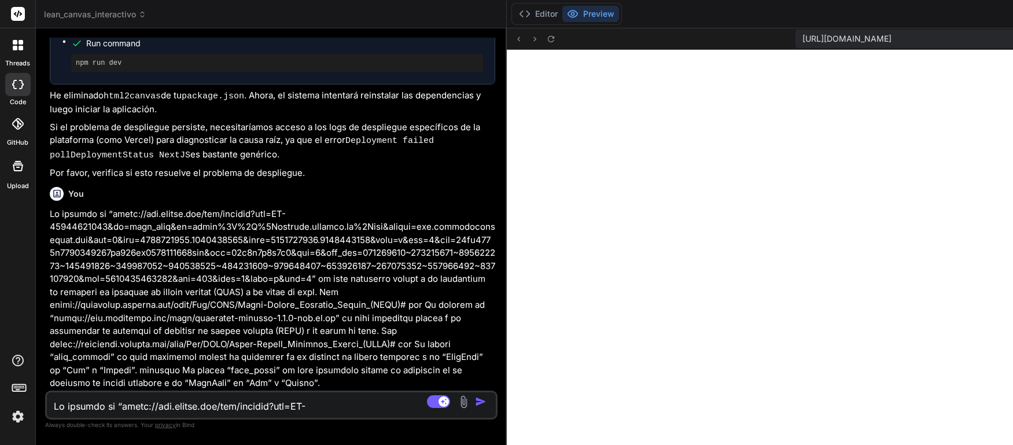
scroll to position [4813, 0]
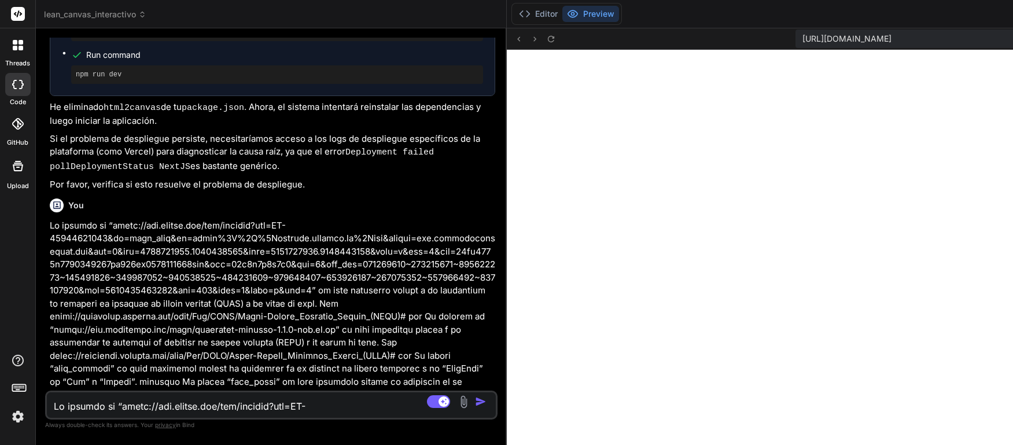
type textarea "x"
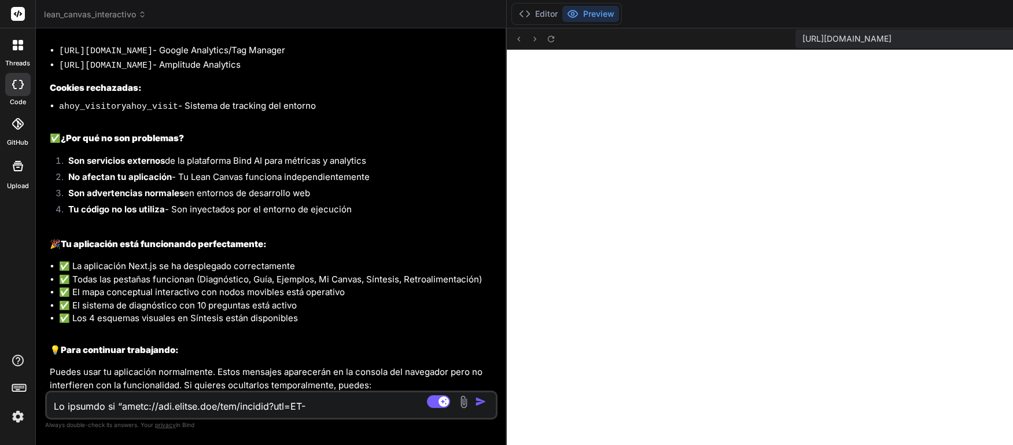
scroll to position [5299, 0]
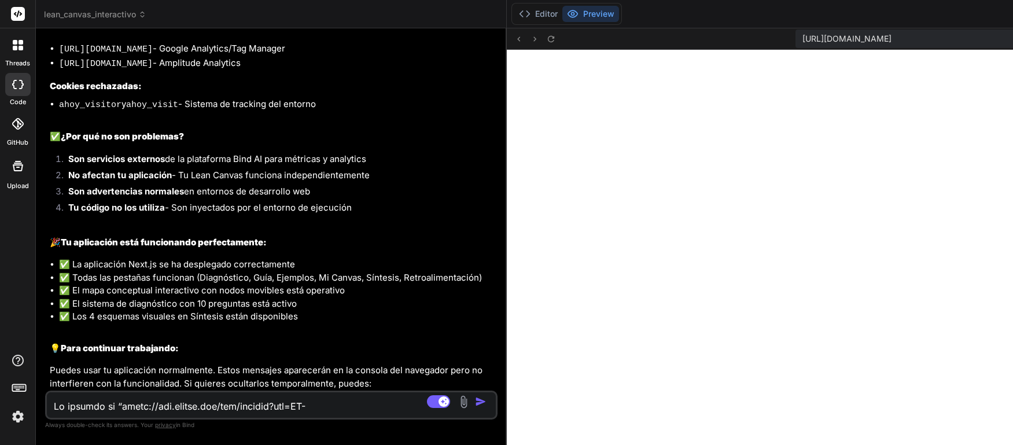
click at [288, 400] on textarea at bounding box center [234, 402] width 374 height 21
type textarea "ñ"
type textarea "x"
type textarea "ñl"
type textarea "x"
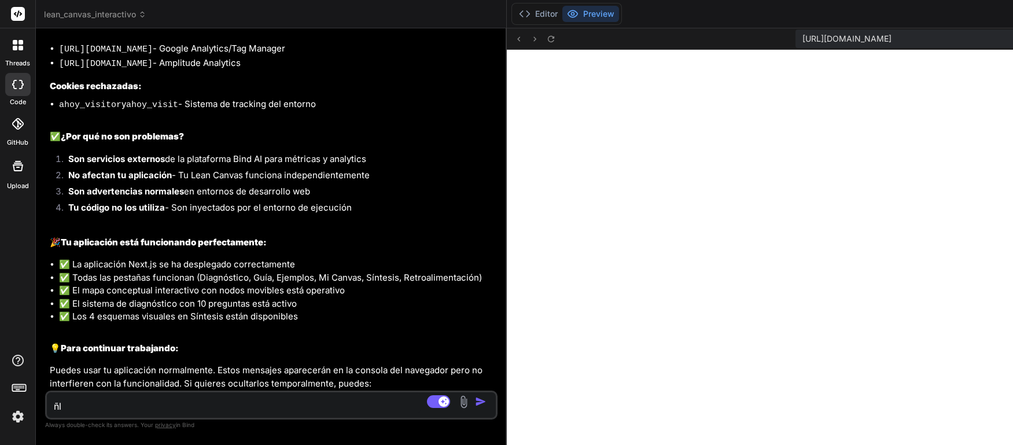
type textarea "ñla"
type textarea "x"
type textarea "ñl"
type textarea "x"
type textarea "ñ"
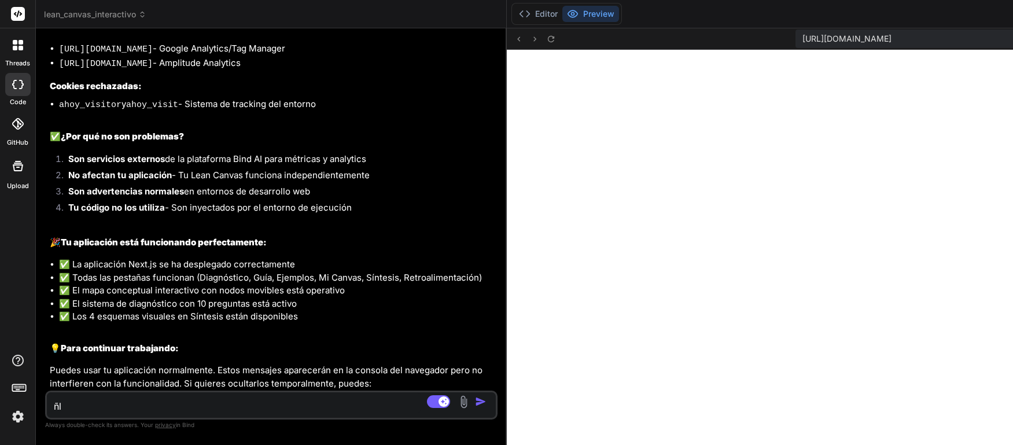
type textarea "x"
type textarea "l"
type textarea "x"
type textarea "la"
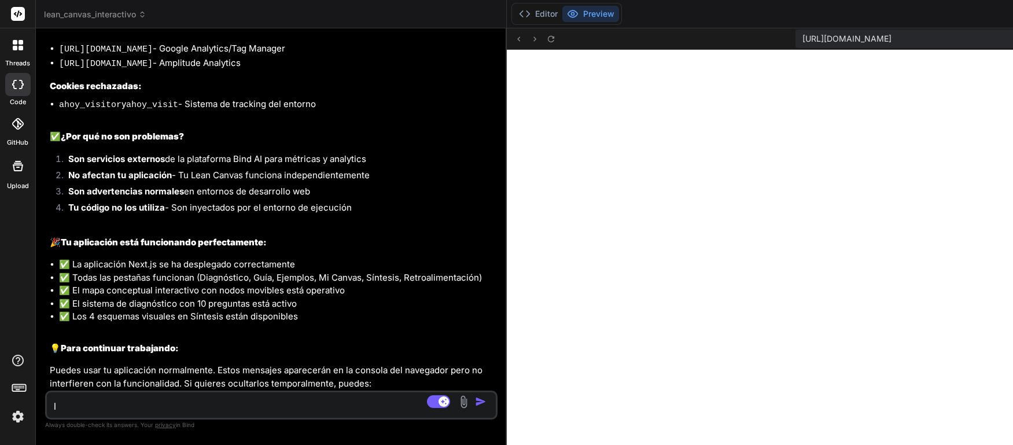
type textarea "x"
type textarea "la"
type textarea "x"
type textarea "la p"
type textarea "x"
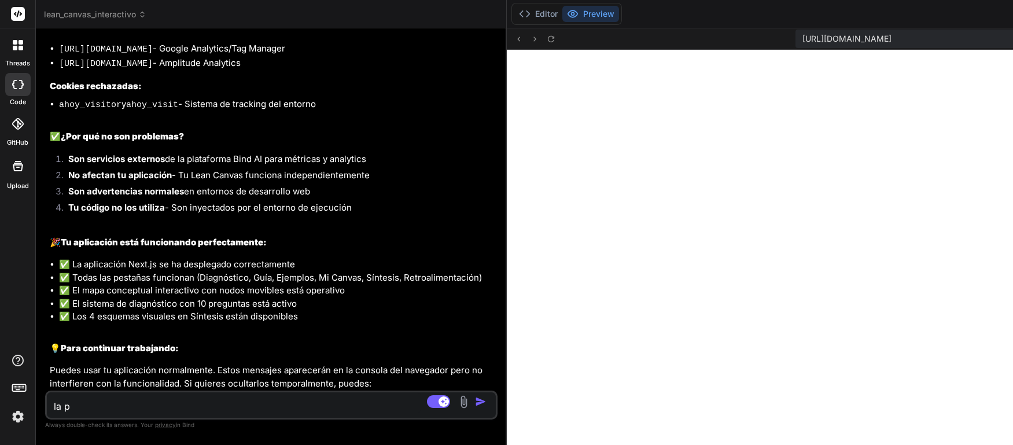
type textarea "la pa"
type textarea "x"
type textarea "la pag"
type textarea "x"
type textarea "la pagi"
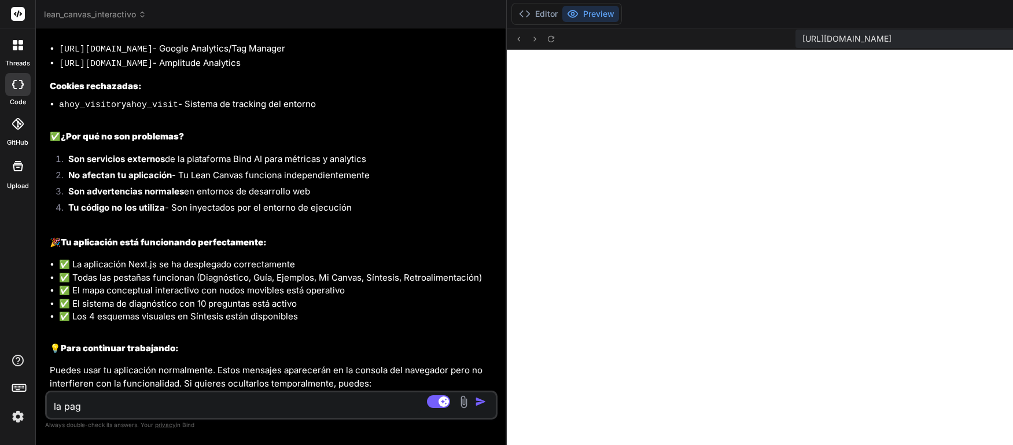
type textarea "x"
type textarea "la pagin"
type textarea "x"
type textarea "la pagina"
type textarea "x"
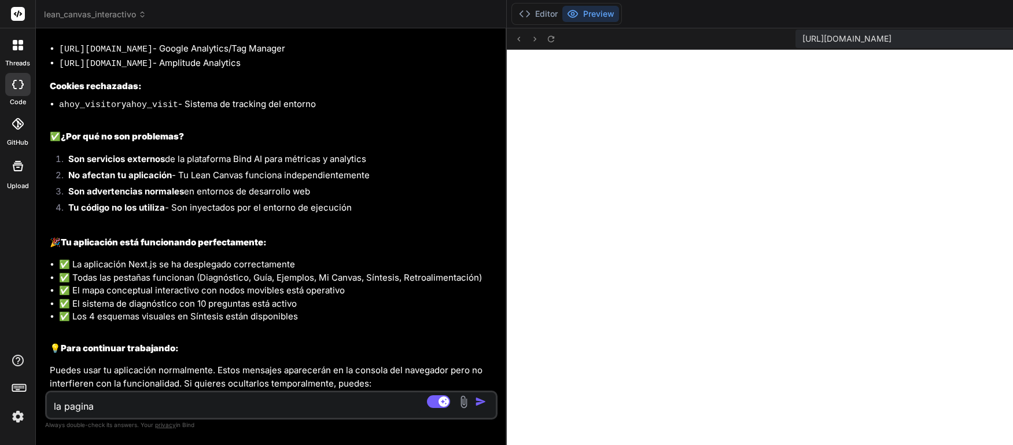
type textarea "la pagina"
type textarea "x"
type textarea "la pagina a"
type textarea "x"
type textarea "la pagina ap"
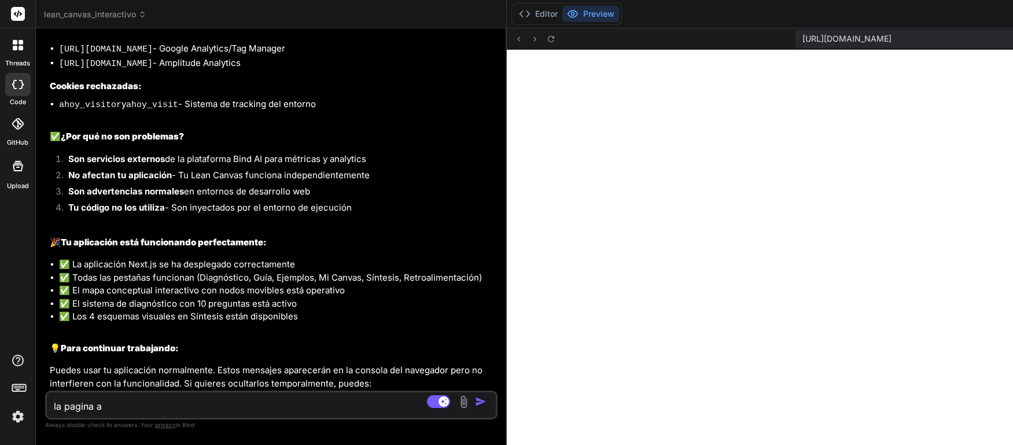
type textarea "x"
type textarea "la pagina apa"
type textarea "x"
type textarea "la pagina apar"
type textarea "x"
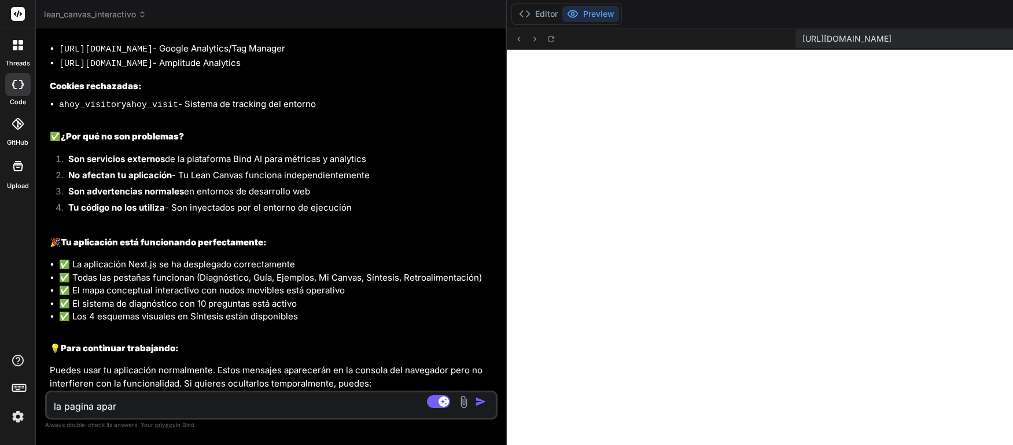
type textarea "la pagina apare"
type textarea "x"
type textarea "la pagina aparec"
type textarea "x"
type textarea "la pagina aparece"
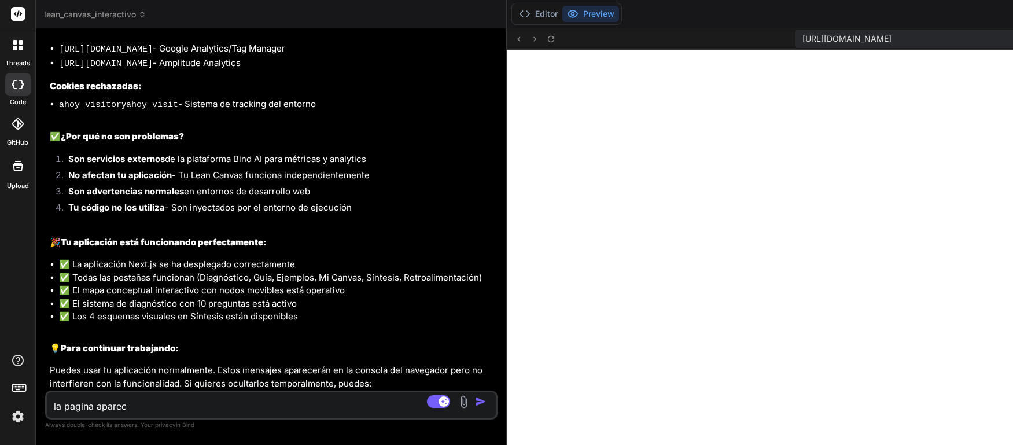
type textarea "x"
type textarea "la pagina aparece"
type textarea "x"
type textarea "la pagina aparece e"
type textarea "x"
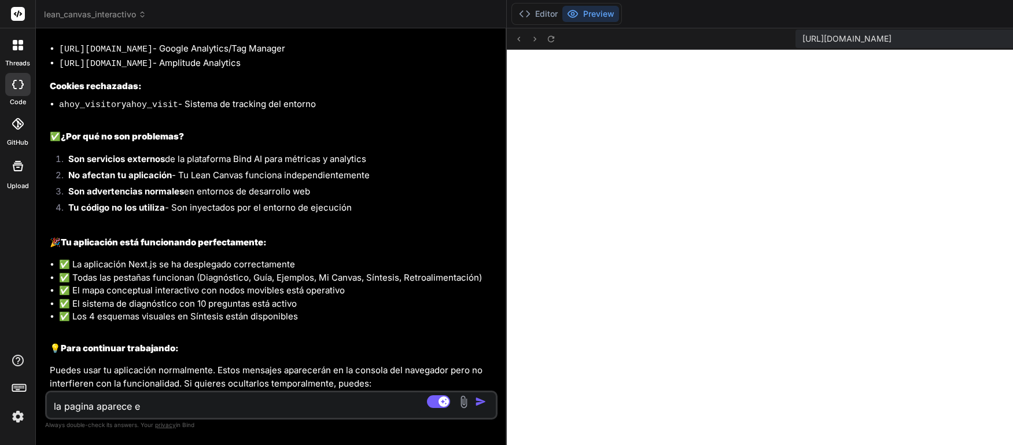
type textarea "la pagina aparece en"
type textarea "x"
type textarea "la pagina aparece en"
type textarea "x"
type textarea "la pagina aparece en b"
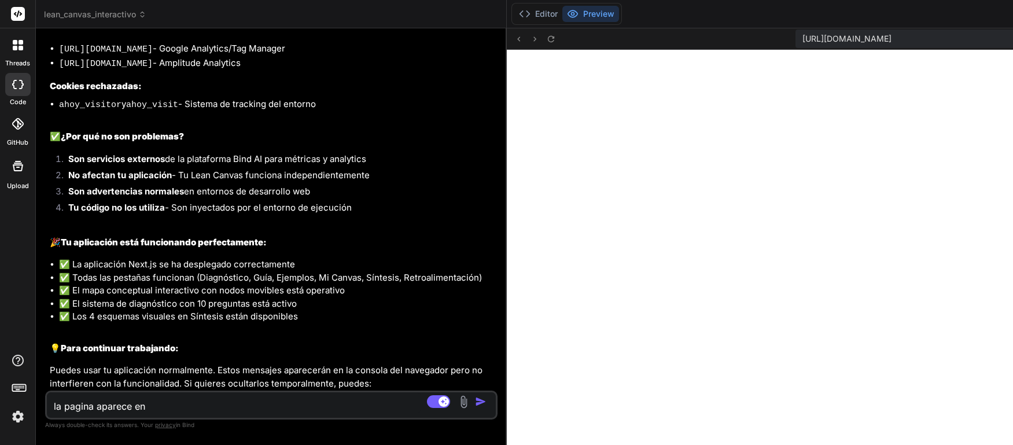
type textarea "x"
type textarea "la pagina aparece en bl"
type textarea "x"
type textarea "la pagina aparece en bla"
type textarea "x"
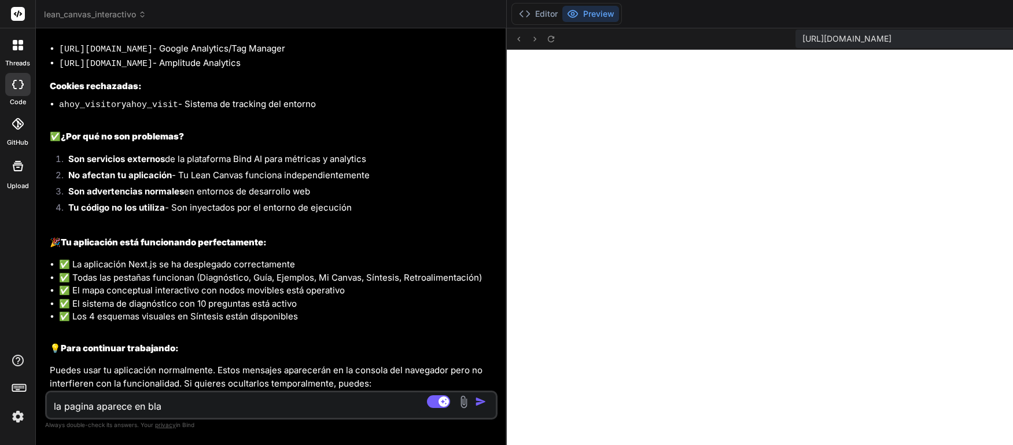
type textarea "la pagina aparece en [PERSON_NAME]"
type textarea "x"
type textarea "la pagina aparece en blanc"
type textarea "x"
type textarea "la pagina aparece en [PERSON_NAME]"
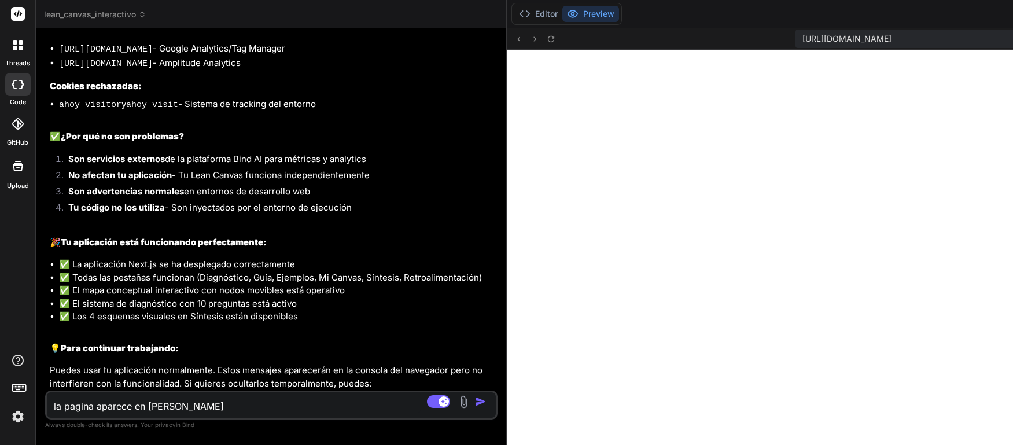
type textarea "x"
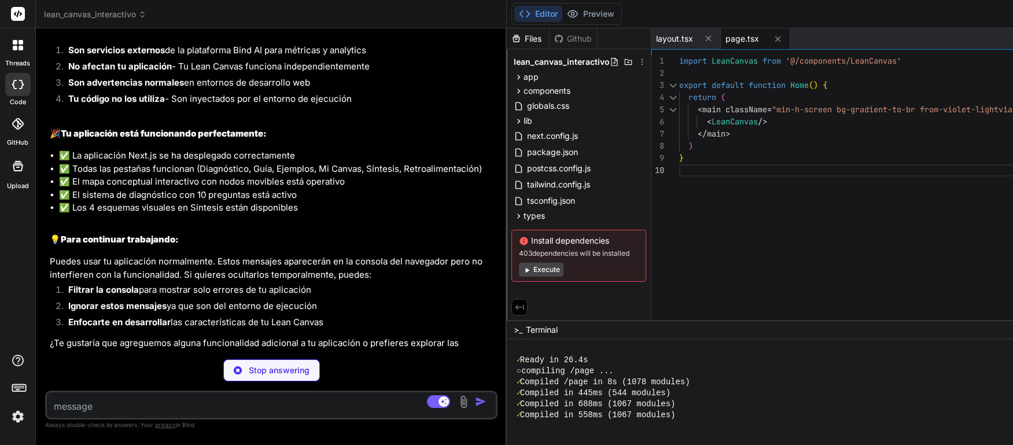
scroll to position [440, 0]
click at [544, 271] on button "Execute" at bounding box center [541, 270] width 45 height 14
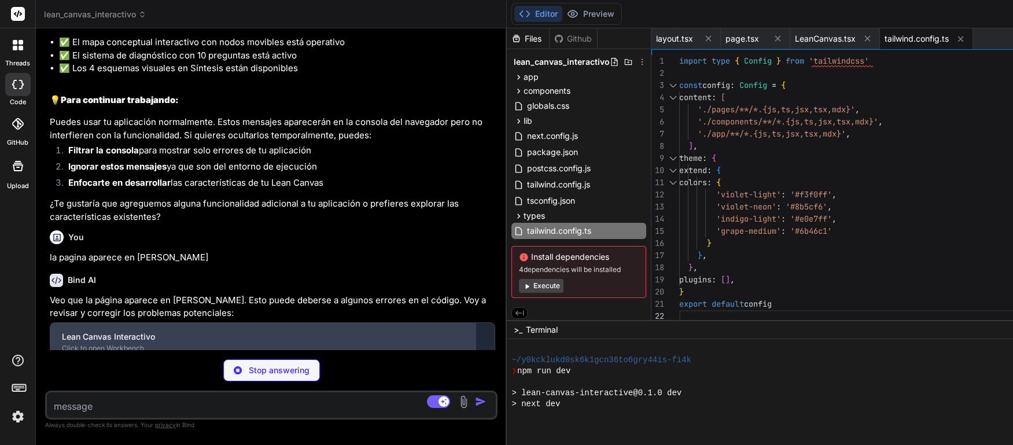
scroll to position [1869, 0]
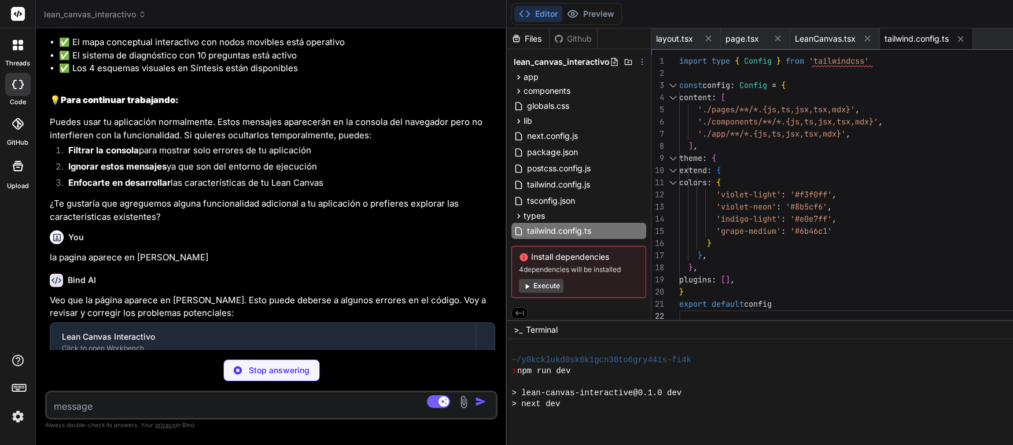
drag, startPoint x: 509, startPoint y: 328, endPoint x: 32, endPoint y: 129, distance: 516.8
click at [32, 129] on div "threads code GitHub Upload lean_canvas_interactivo Created with Pixso. Bind AI …" at bounding box center [506, 222] width 1013 height 445
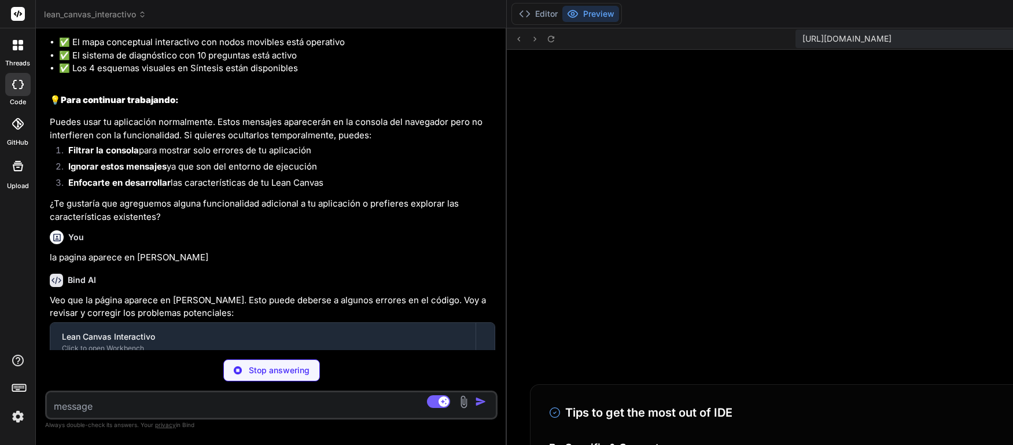
scroll to position [1946, 0]
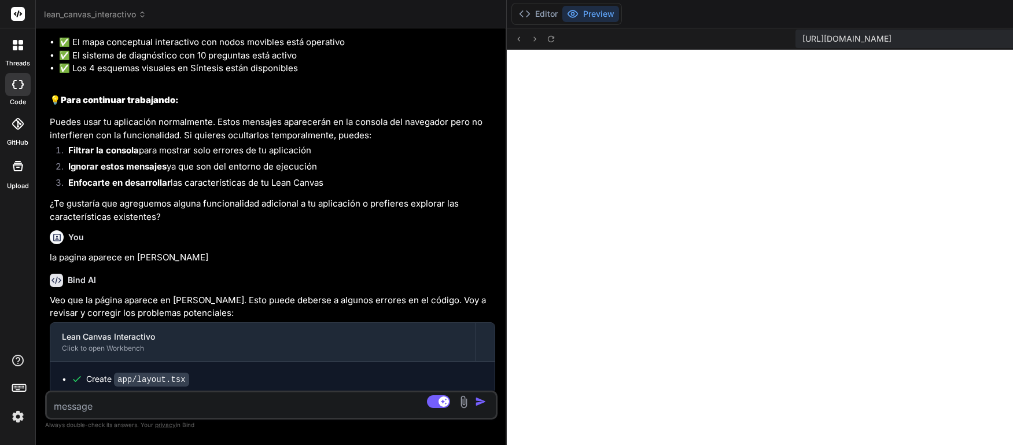
click at [19, 16] on rect at bounding box center [18, 14] width 14 height 14
click at [18, 19] on rect at bounding box center [18, 14] width 14 height 14
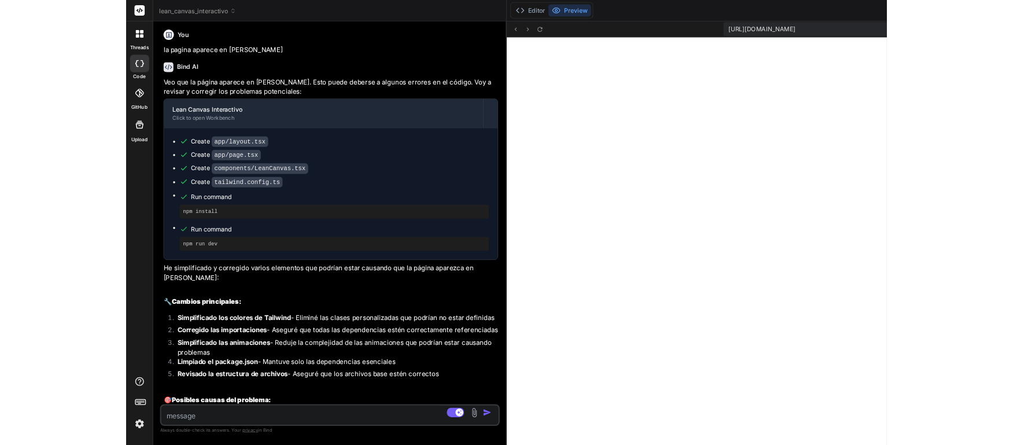
scroll to position [2001, 0]
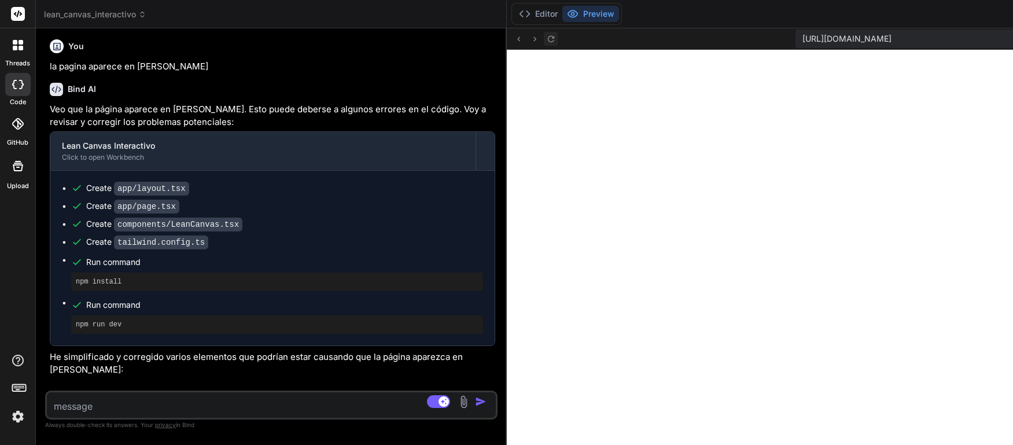
click at [550, 39] on icon at bounding box center [551, 39] width 10 height 10
click at [844, 39] on span "[URL][DOMAIN_NAME]" at bounding box center [847, 39] width 89 height 12
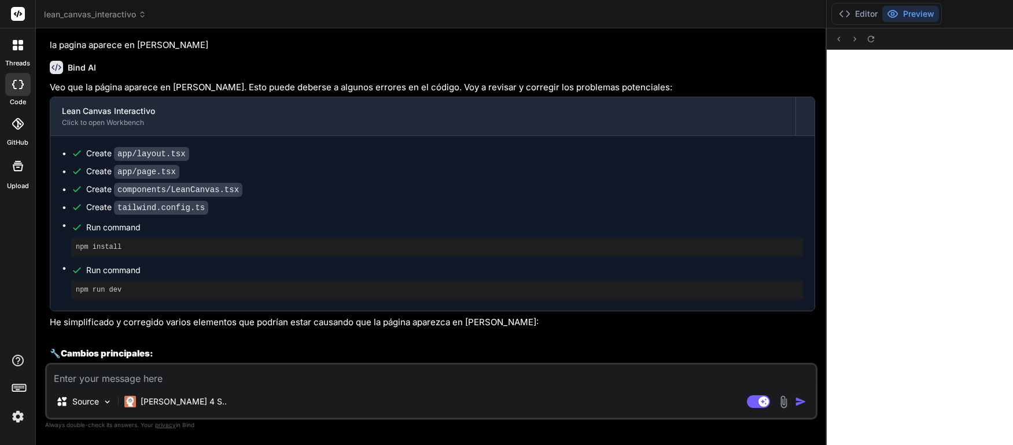
scroll to position [5739, 0]
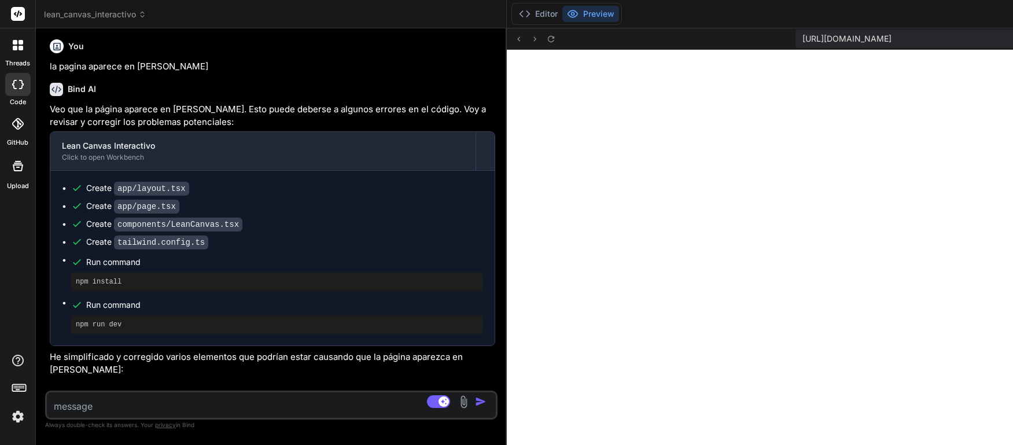
drag, startPoint x: 509, startPoint y: 139, endPoint x: -93, endPoint y: 91, distance: 603.7
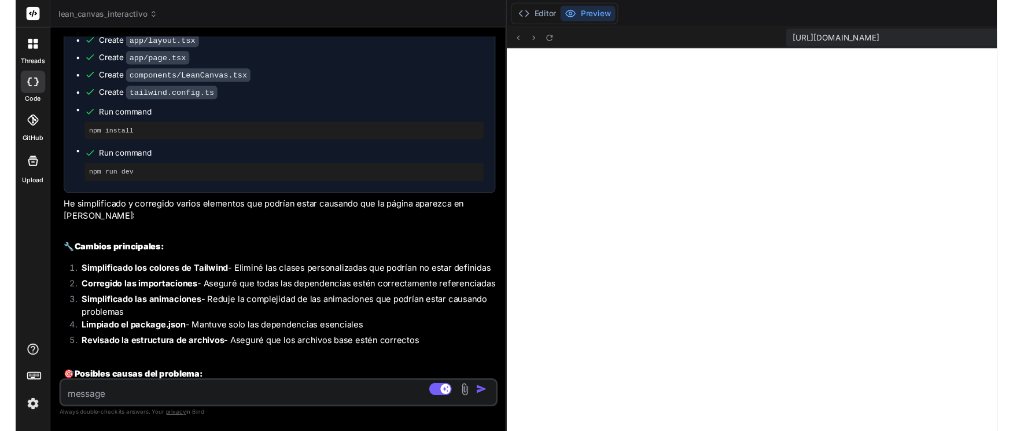
scroll to position [5886, 0]
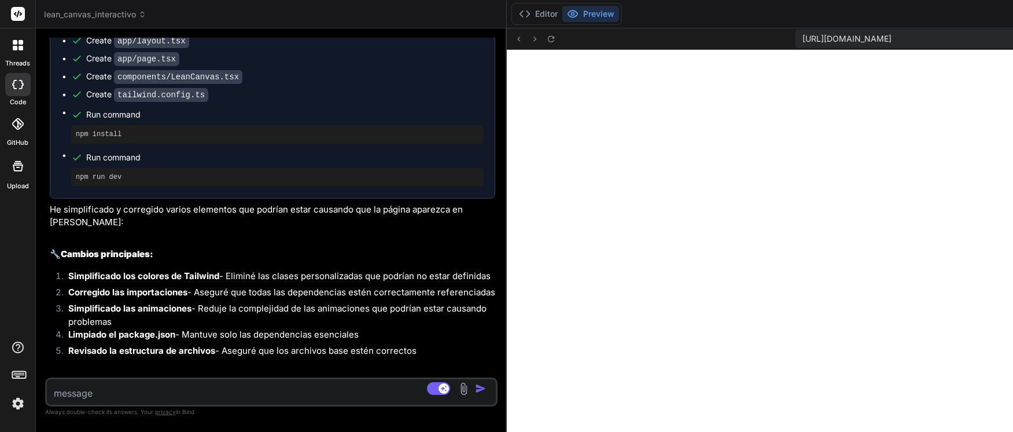
type textarea "x"
